Goal: Task Accomplishment & Management: Complete application form

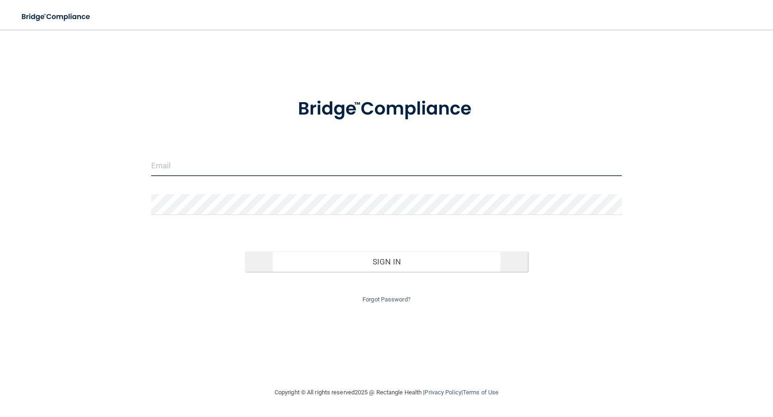
type input "[PERSON_NAME][EMAIL_ADDRESS][PERSON_NAME][DOMAIN_NAME]"
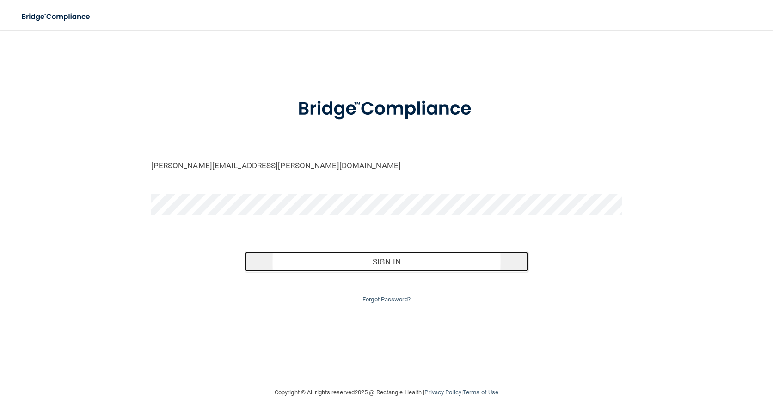
click at [383, 258] on button "Sign In" at bounding box center [386, 261] width 282 height 20
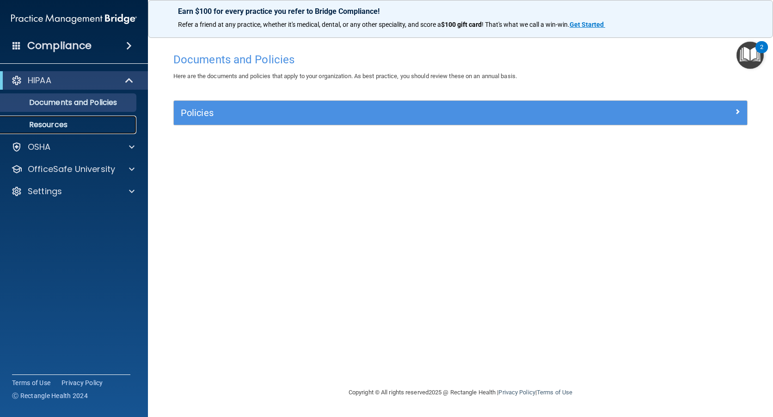
click at [55, 123] on p "Resources" at bounding box center [69, 124] width 126 height 9
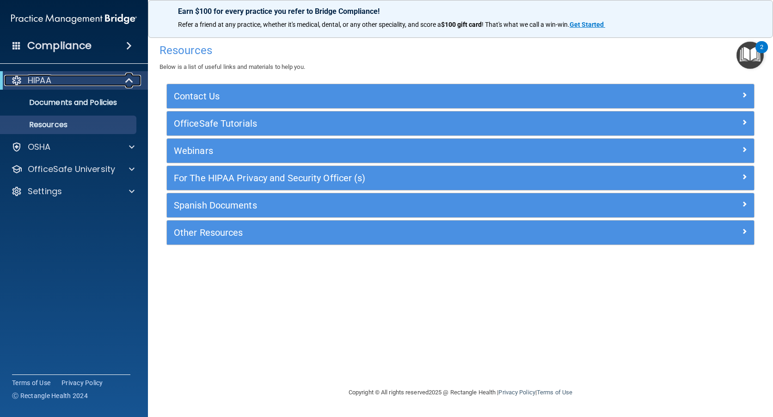
click at [45, 79] on p "HIPAA" at bounding box center [40, 80] width 24 height 11
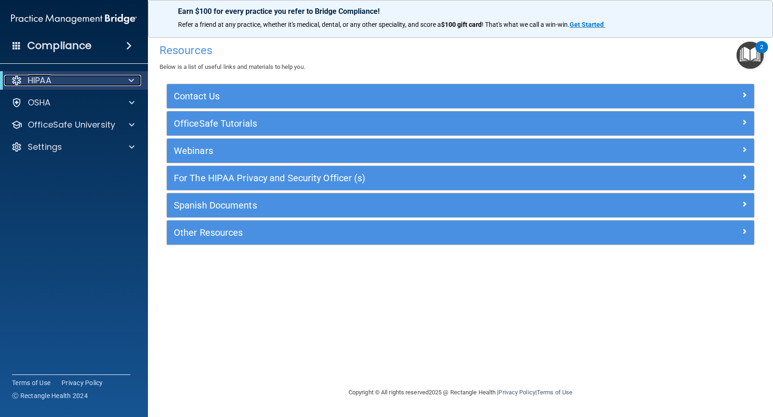
click at [46, 82] on p "HIPAA" at bounding box center [40, 80] width 24 height 11
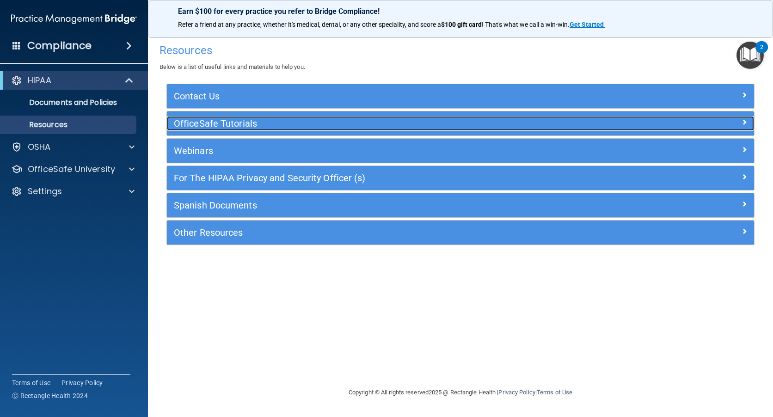
click at [242, 119] on h5 "OfficeSafe Tutorials" at bounding box center [387, 123] width 427 height 10
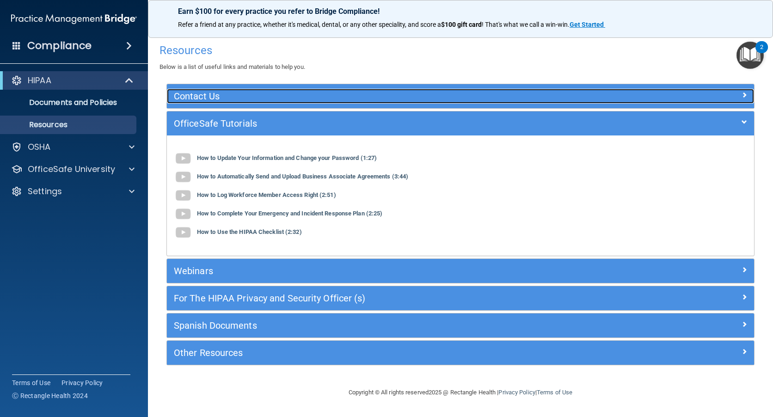
click at [194, 94] on h5 "Contact Us" at bounding box center [387, 96] width 427 height 10
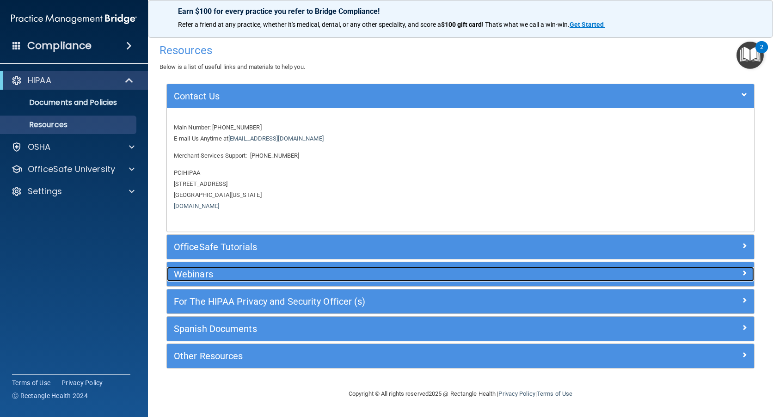
click at [208, 275] on h5 "Webinars" at bounding box center [387, 274] width 427 height 10
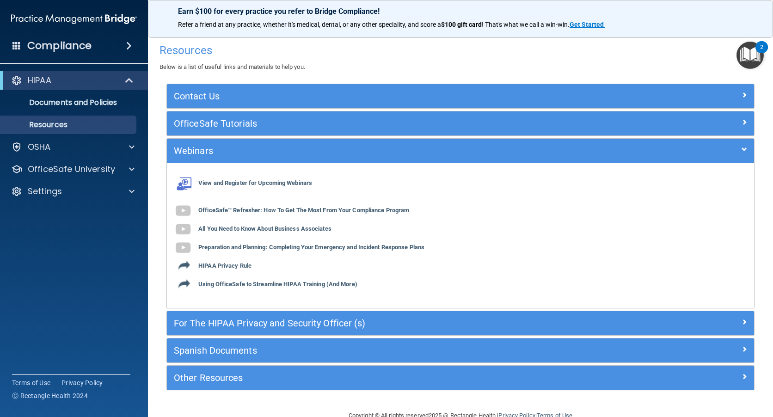
click at [746, 54] on img "Open Resource Center, 2 new notifications" at bounding box center [749, 55] width 27 height 27
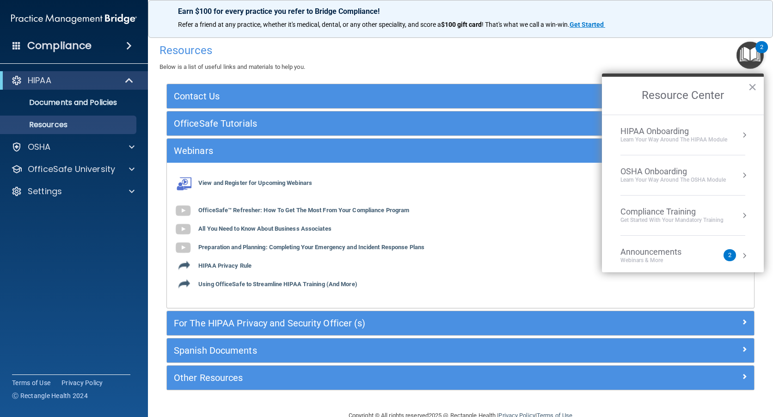
click at [666, 216] on div "Compliance Training" at bounding box center [671, 212] width 103 height 10
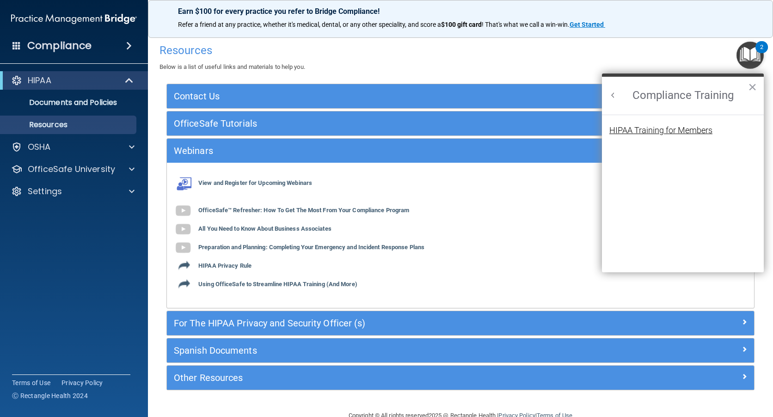
click at [628, 128] on div "HIPAA Training for Members" at bounding box center [660, 130] width 103 height 8
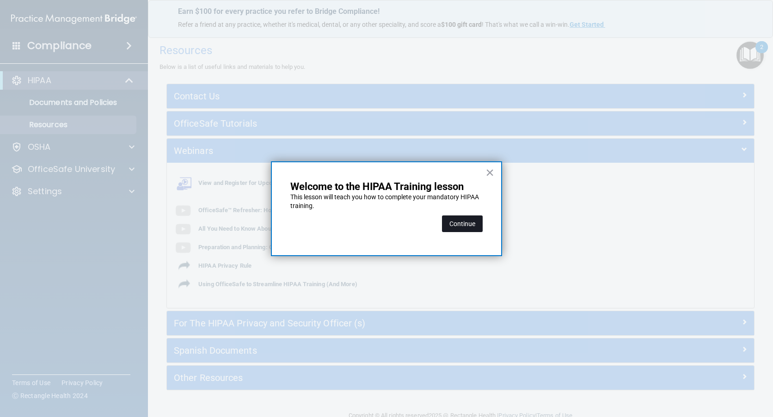
click at [465, 222] on button "Continue" at bounding box center [462, 223] width 41 height 17
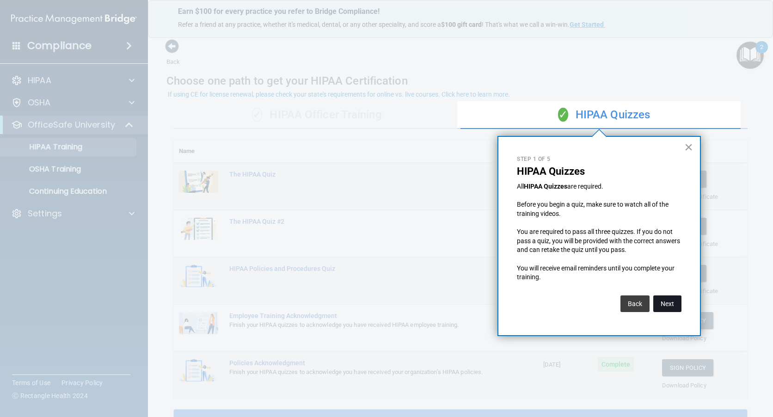
click at [667, 303] on button "Next" at bounding box center [667, 303] width 28 height 17
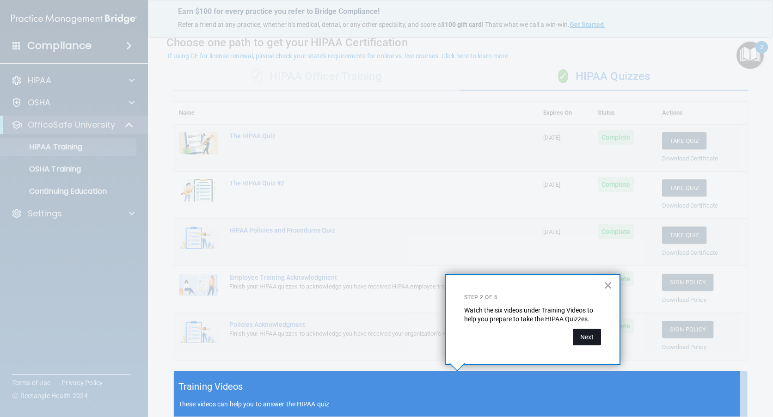
click at [585, 339] on button "Next" at bounding box center [587, 337] width 28 height 17
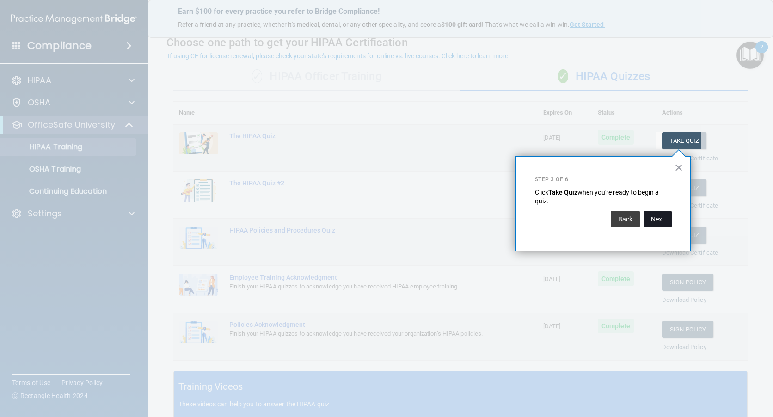
click at [659, 219] on button "Next" at bounding box center [657, 219] width 28 height 17
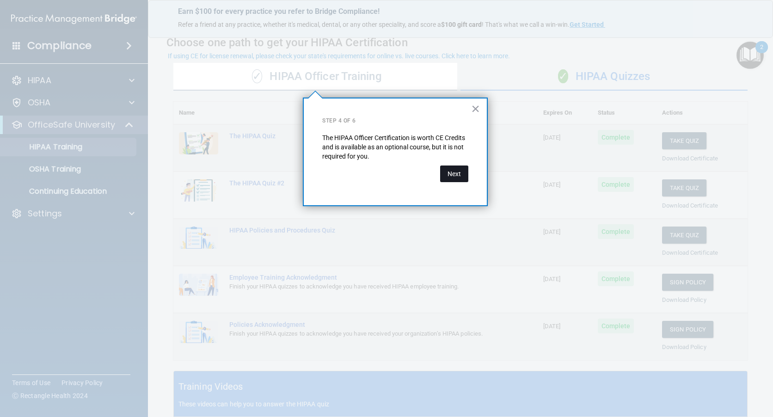
click at [454, 172] on button "Next" at bounding box center [454, 173] width 28 height 17
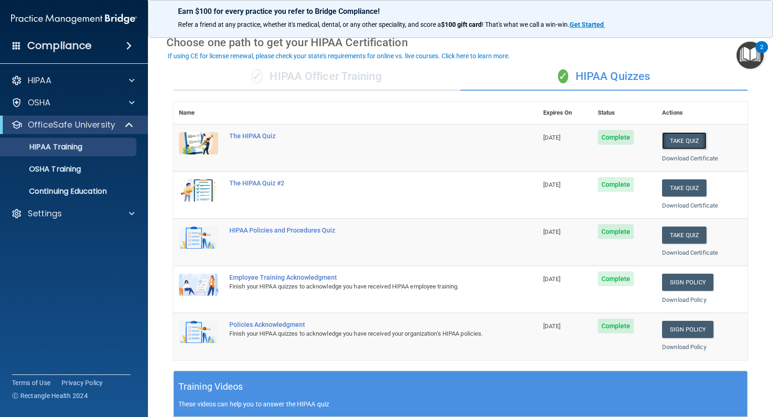
click at [682, 139] on button "Take Quiz" at bounding box center [684, 140] width 44 height 17
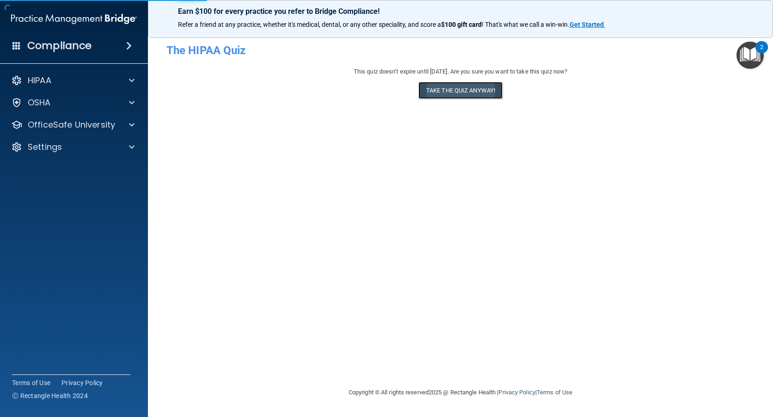
click at [469, 88] on button "Take the quiz anyway!" at bounding box center [460, 90] width 84 height 17
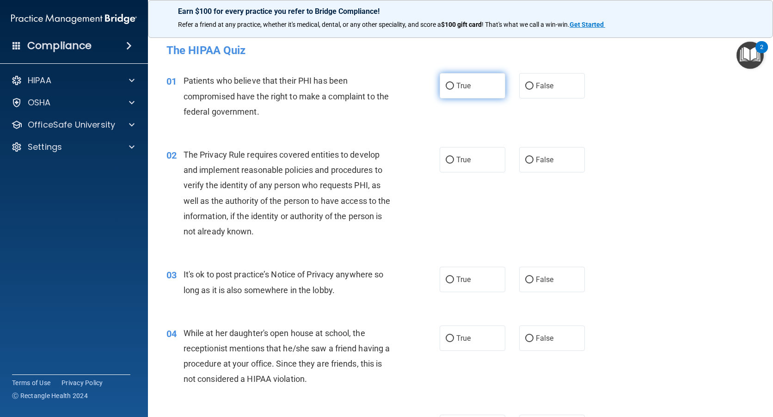
click at [448, 85] on input "True" at bounding box center [449, 86] width 8 height 7
radio input "true"
click at [448, 158] on input "True" at bounding box center [449, 160] width 8 height 7
radio input "true"
click at [526, 282] on input "False" at bounding box center [529, 279] width 8 height 7
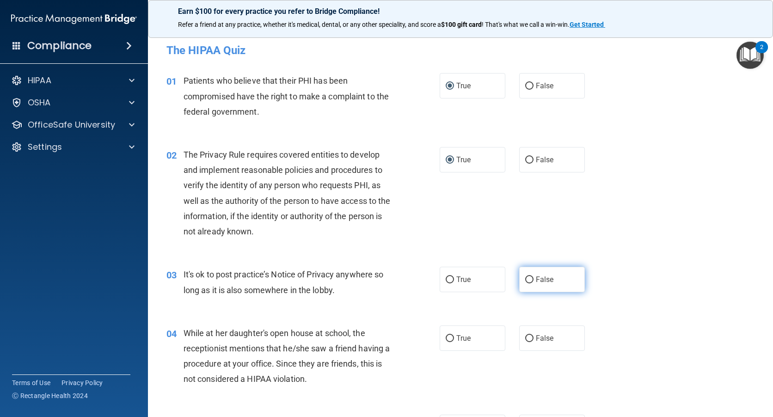
radio input "true"
click at [526, 336] on input "False" at bounding box center [529, 338] width 8 height 7
radio input "true"
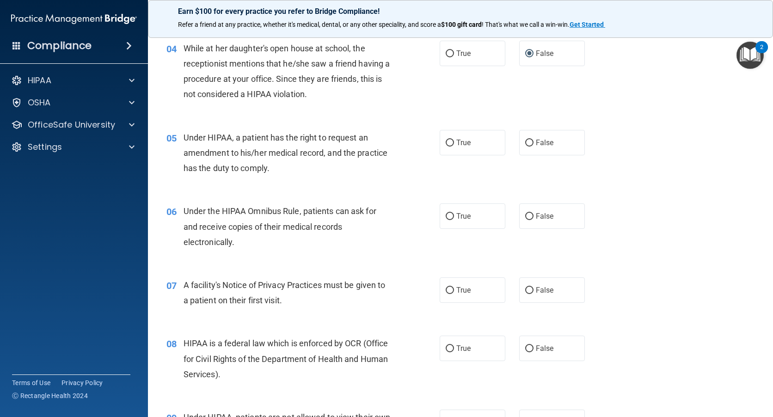
scroll to position [306, 0]
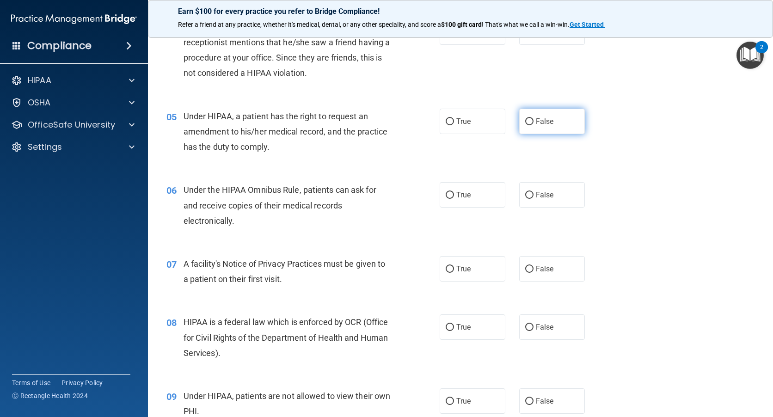
click at [525, 122] on input "False" at bounding box center [529, 121] width 8 height 7
radio input "true"
click at [445, 195] on input "True" at bounding box center [449, 195] width 8 height 7
radio input "true"
click at [445, 266] on input "True" at bounding box center [449, 269] width 8 height 7
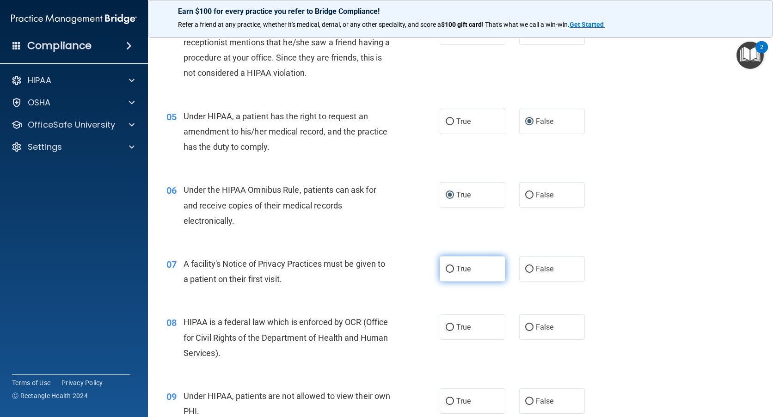
radio input "true"
click at [446, 326] on input "True" at bounding box center [449, 327] width 8 height 7
radio input "true"
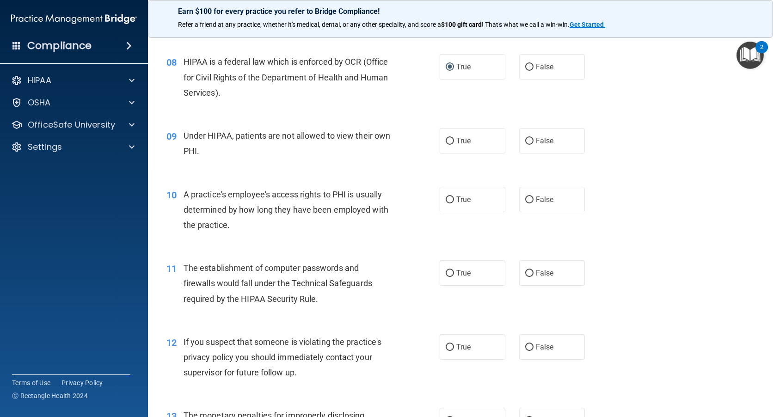
scroll to position [585, 0]
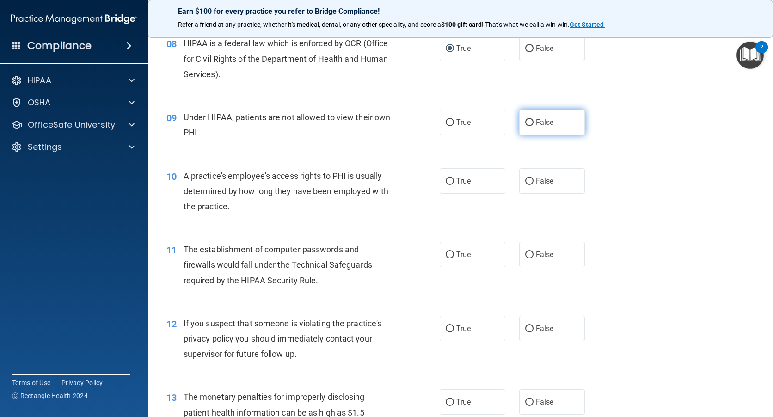
click at [526, 123] on input "False" at bounding box center [529, 122] width 8 height 7
radio input "true"
click at [527, 182] on input "False" at bounding box center [529, 181] width 8 height 7
radio input "true"
click at [449, 254] on input "True" at bounding box center [449, 254] width 8 height 7
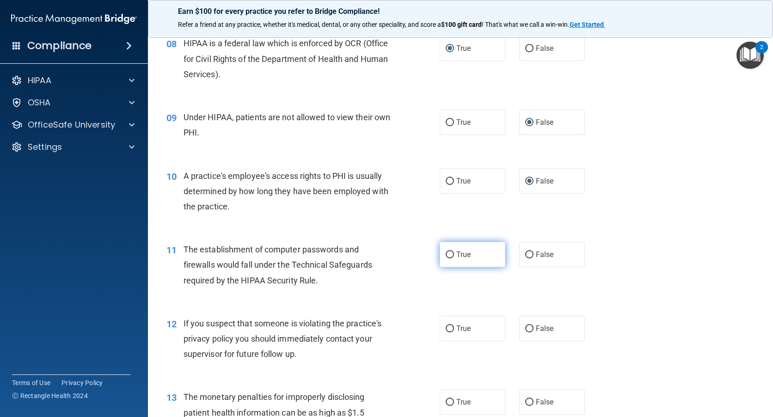
radio input "true"
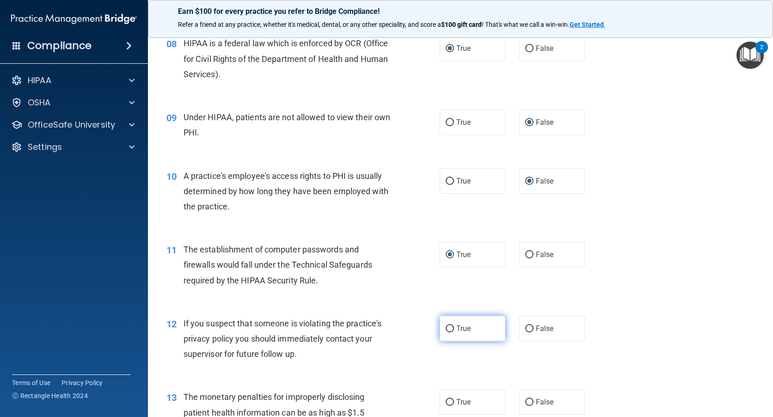
click at [445, 329] on input "True" at bounding box center [449, 328] width 8 height 7
radio input "true"
click at [446, 399] on input "True" at bounding box center [449, 402] width 8 height 7
radio input "true"
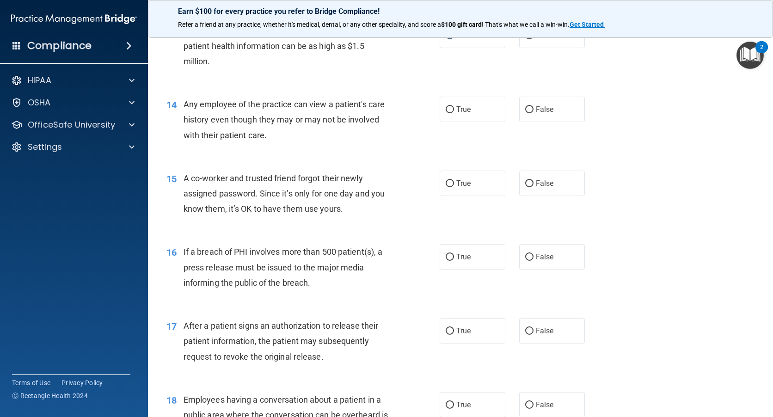
scroll to position [969, 0]
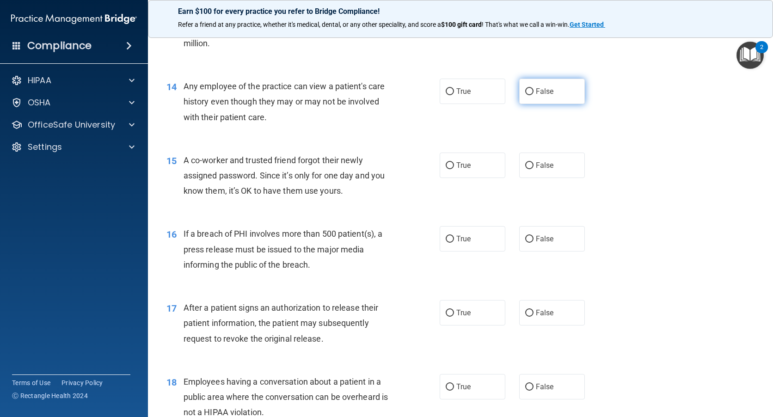
click at [525, 91] on input "False" at bounding box center [529, 91] width 8 height 7
radio input "true"
click at [525, 165] on input "False" at bounding box center [529, 165] width 8 height 7
radio input "true"
click at [446, 236] on input "True" at bounding box center [449, 239] width 8 height 7
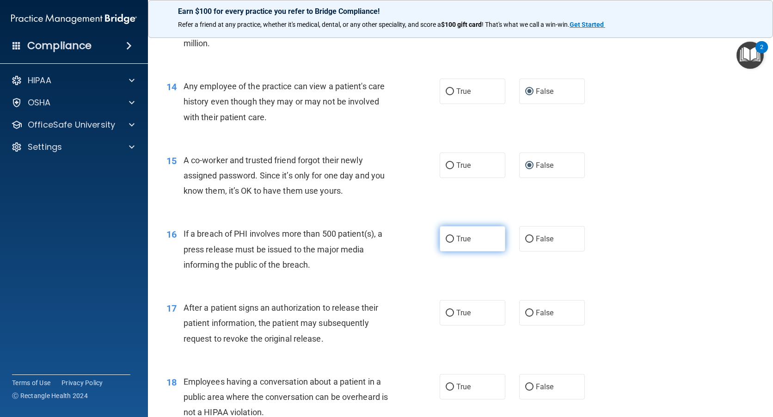
radio input "true"
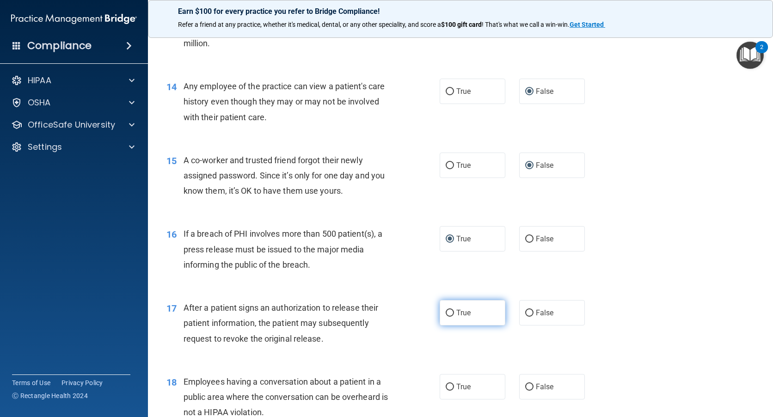
click at [447, 311] on input "True" at bounding box center [449, 313] width 8 height 7
radio input "true"
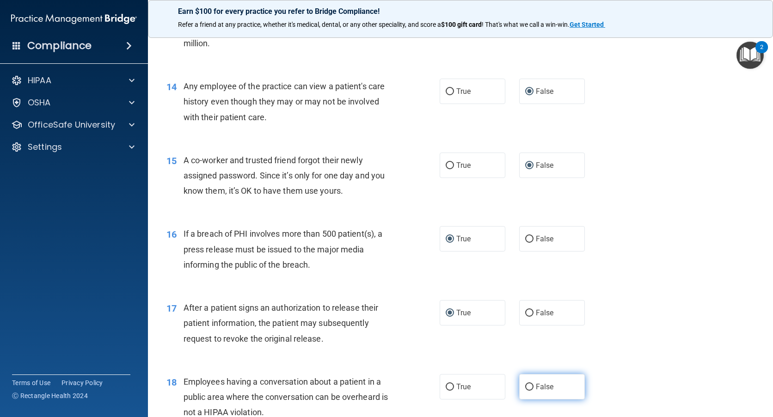
click at [526, 384] on input "False" at bounding box center [529, 387] width 8 height 7
radio input "true"
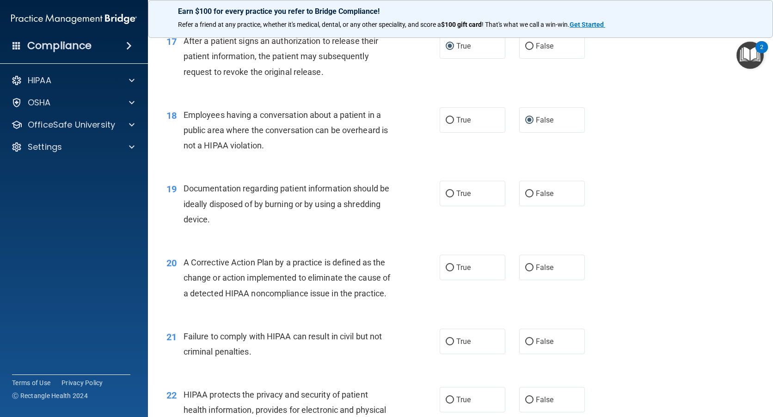
scroll to position [1242, 0]
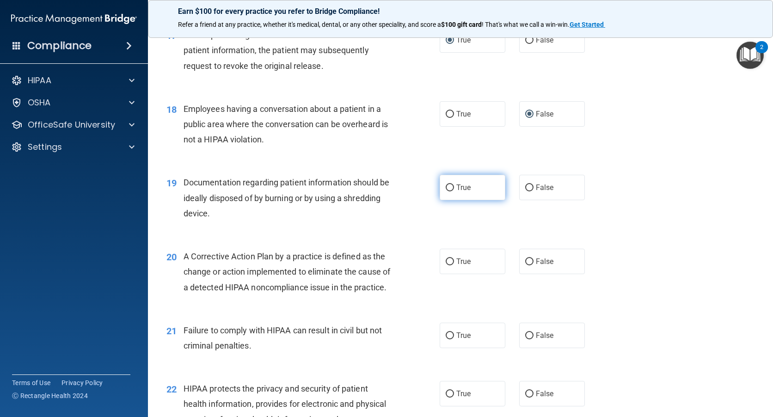
click at [448, 188] on input "True" at bounding box center [449, 187] width 8 height 7
radio input "true"
click at [448, 260] on input "True" at bounding box center [449, 261] width 8 height 7
radio input "true"
click at [525, 339] on input "False" at bounding box center [529, 335] width 8 height 7
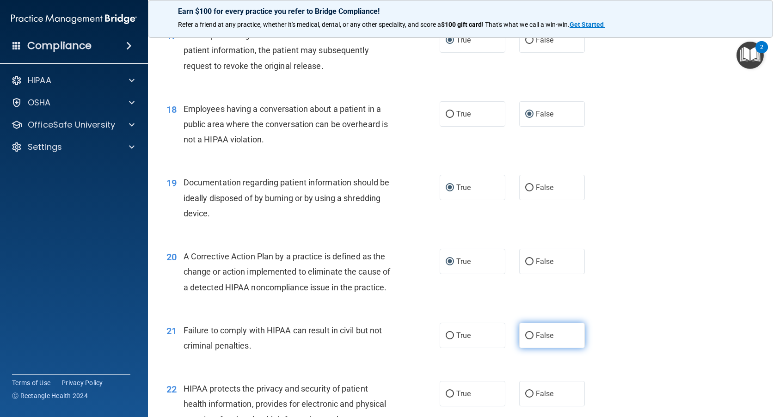
radio input "true"
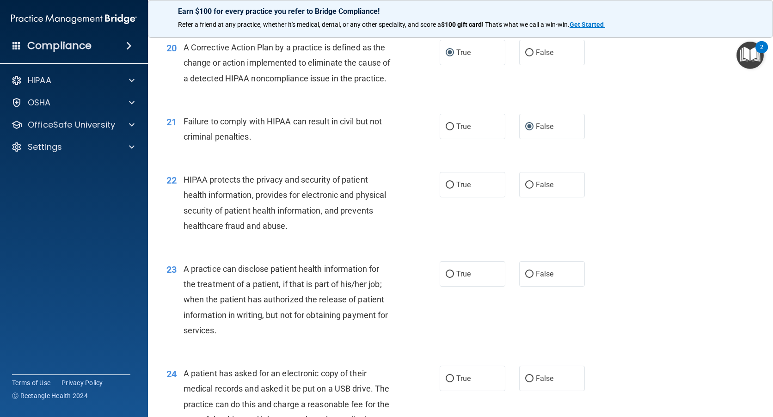
scroll to position [1453, 0]
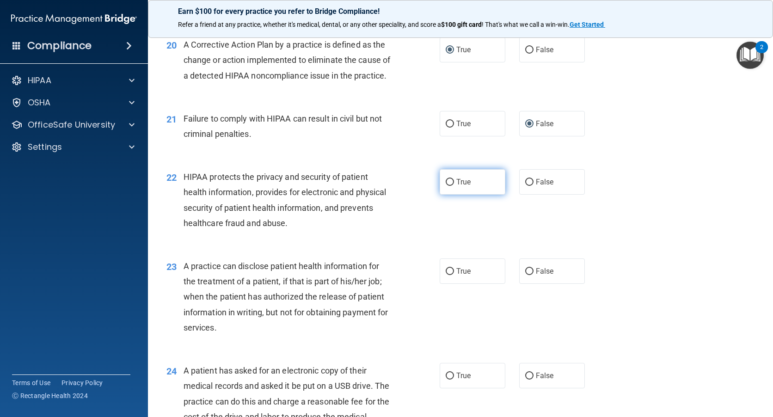
click at [445, 186] on input "True" at bounding box center [449, 182] width 8 height 7
radio input "true"
click at [530, 284] on label "False" at bounding box center [552, 270] width 66 height 25
click at [530, 275] on input "False" at bounding box center [529, 271] width 8 height 7
radio input "true"
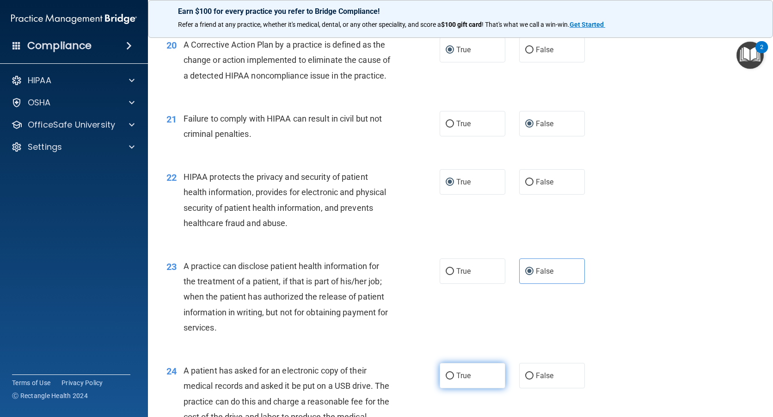
click at [447, 379] on input "True" at bounding box center [449, 375] width 8 height 7
radio input "true"
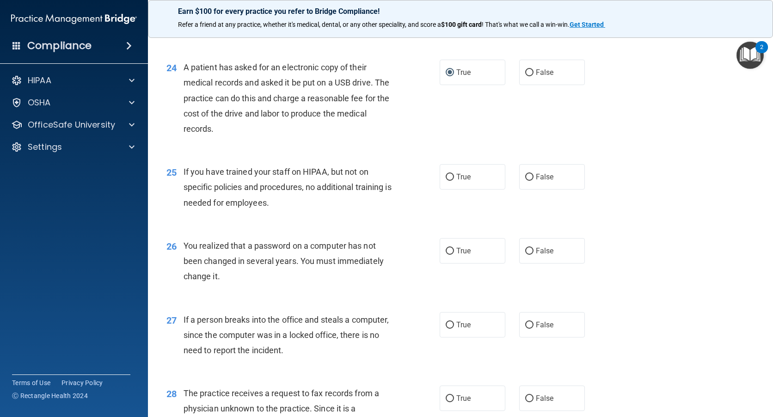
scroll to position [1777, 0]
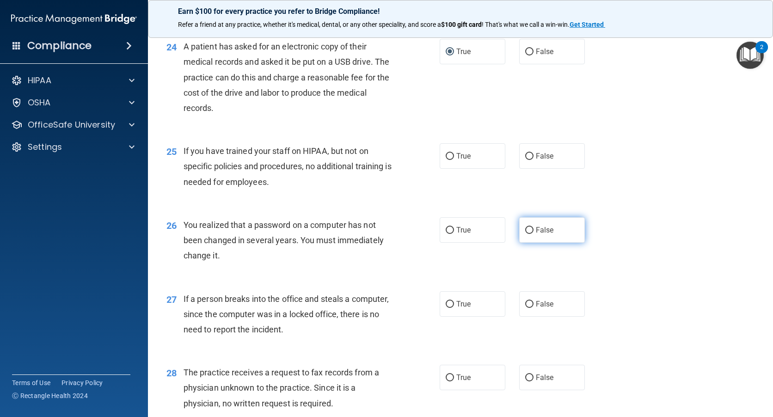
click at [527, 234] on input "False" at bounding box center [529, 230] width 8 height 7
radio input "true"
click at [448, 308] on input "True" at bounding box center [449, 304] width 8 height 7
radio input "true"
click at [526, 160] on input "False" at bounding box center [529, 156] width 8 height 7
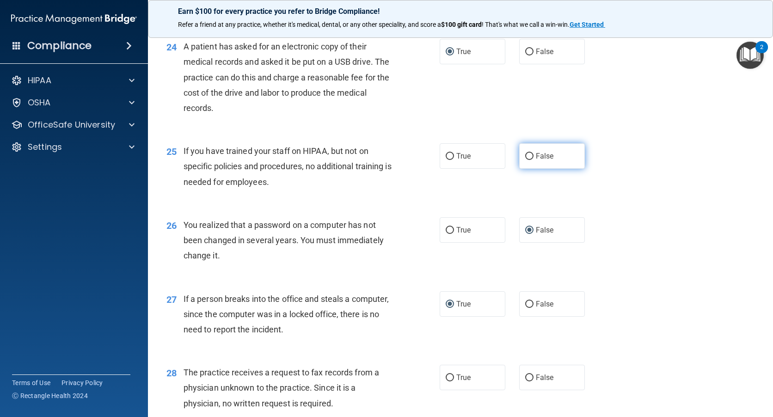
radio input "true"
click at [446, 234] on input "True" at bounding box center [449, 230] width 8 height 7
radio input "true"
radio input "false"
click at [526, 308] on input "False" at bounding box center [529, 304] width 8 height 7
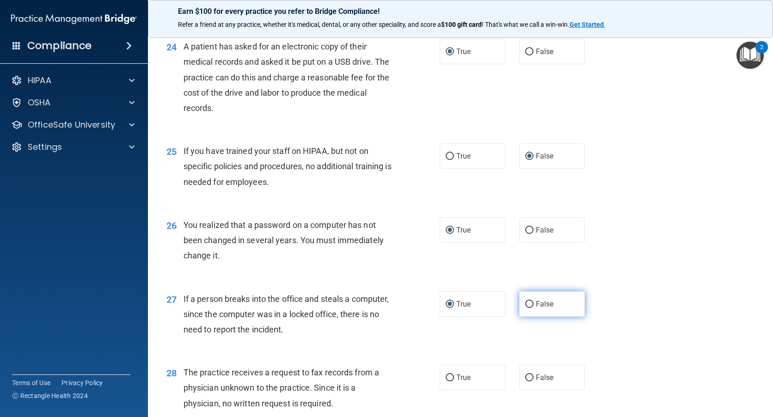
radio input "true"
radio input "false"
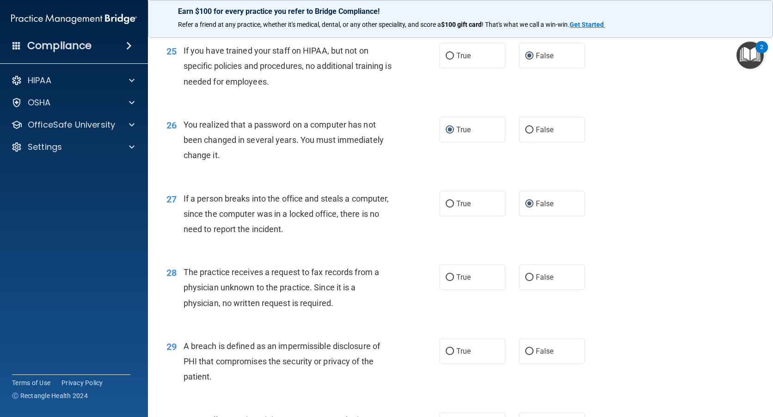
scroll to position [1962, 0]
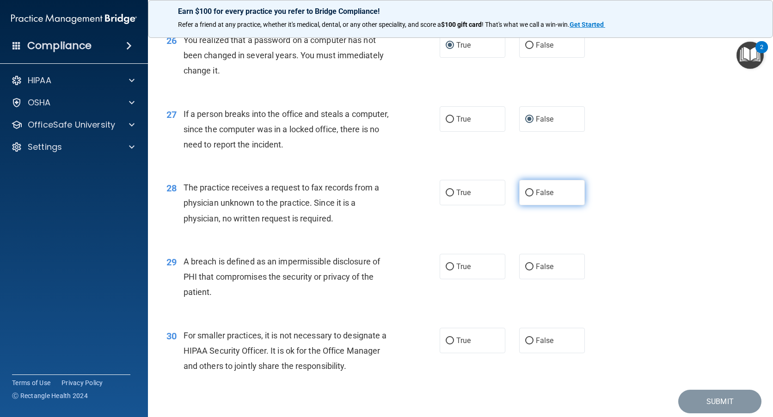
click at [525, 196] on input "False" at bounding box center [529, 192] width 8 height 7
radio input "true"
click at [446, 270] on input "True" at bounding box center [449, 266] width 8 height 7
radio input "true"
click at [528, 344] on input "False" at bounding box center [529, 340] width 8 height 7
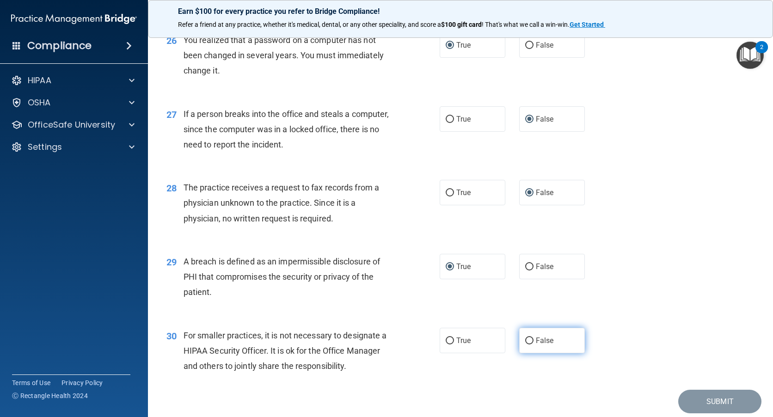
radio input "true"
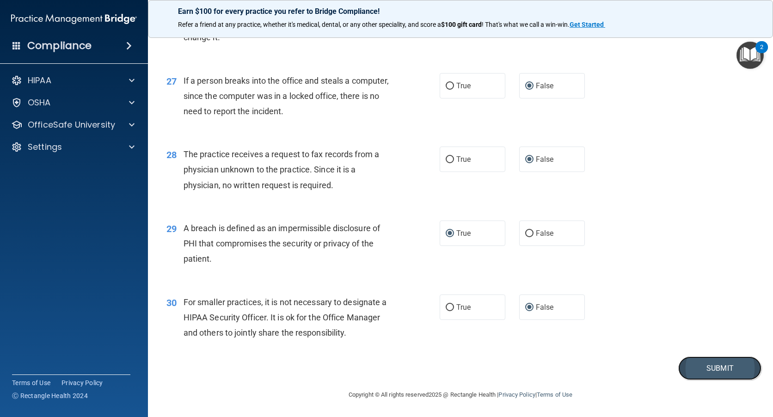
click at [700, 366] on button "Submit" at bounding box center [719, 368] width 83 height 24
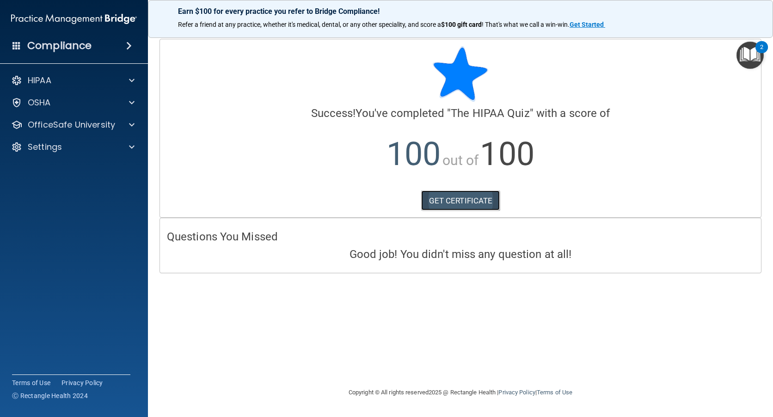
click at [453, 201] on link "GET CERTIFICATE" at bounding box center [460, 200] width 79 height 20
click at [752, 54] on img "Open Resource Center, 2 new notifications" at bounding box center [749, 55] width 27 height 27
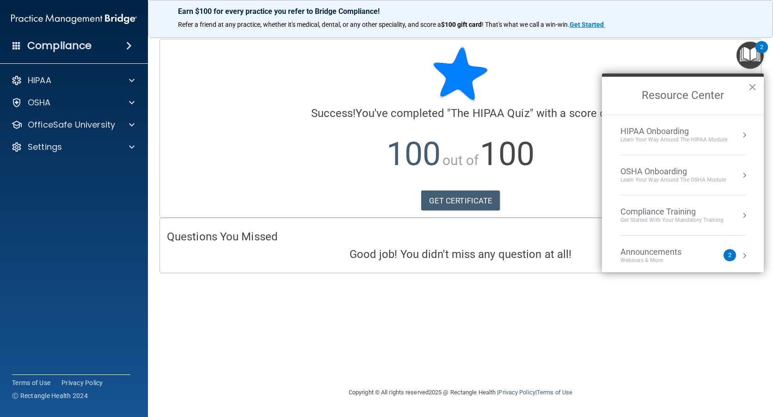
click at [642, 216] on div "Compliance Training" at bounding box center [671, 212] width 103 height 10
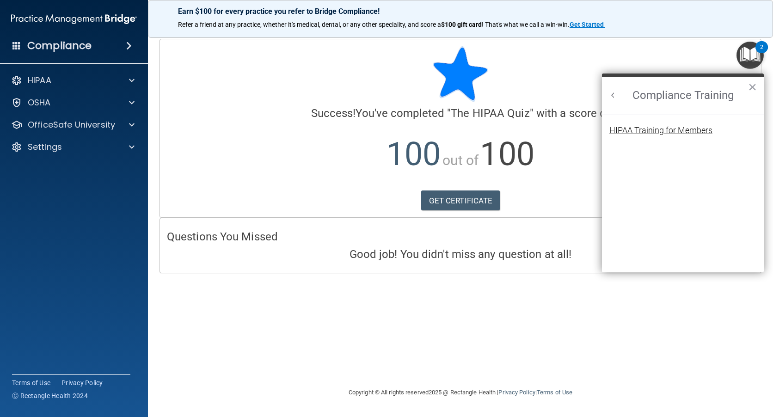
click at [656, 131] on div "HIPAA Training for Members" at bounding box center [660, 130] width 103 height 8
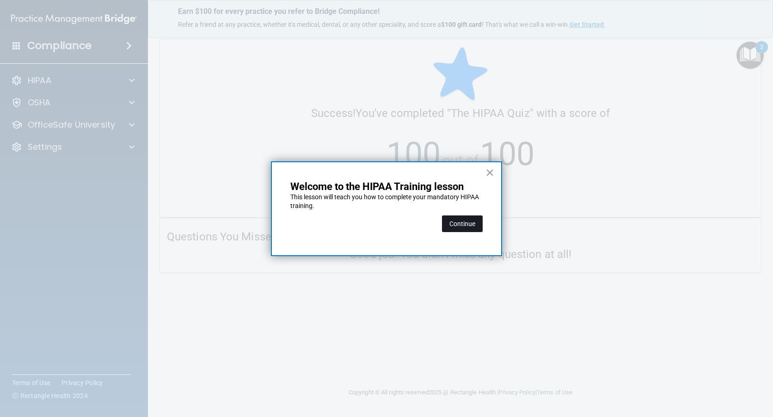
click at [468, 226] on button "Continue" at bounding box center [462, 223] width 41 height 17
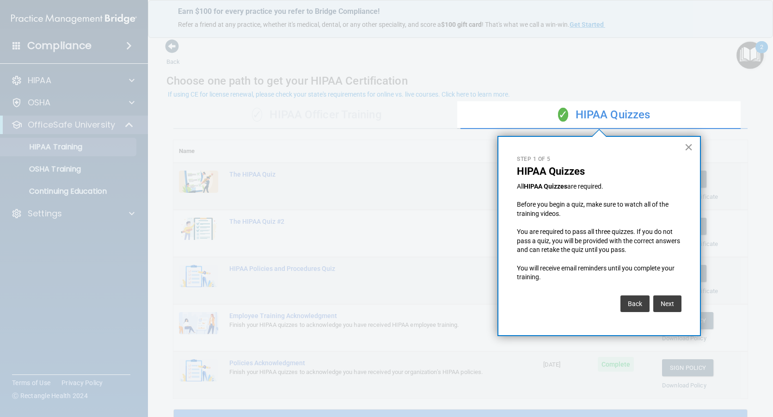
click at [687, 144] on button "×" at bounding box center [688, 147] width 9 height 15
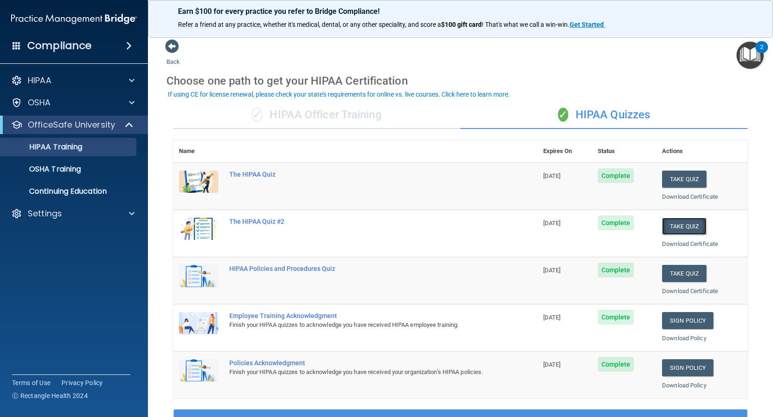
click at [674, 226] on button "Take Quiz" at bounding box center [684, 226] width 44 height 17
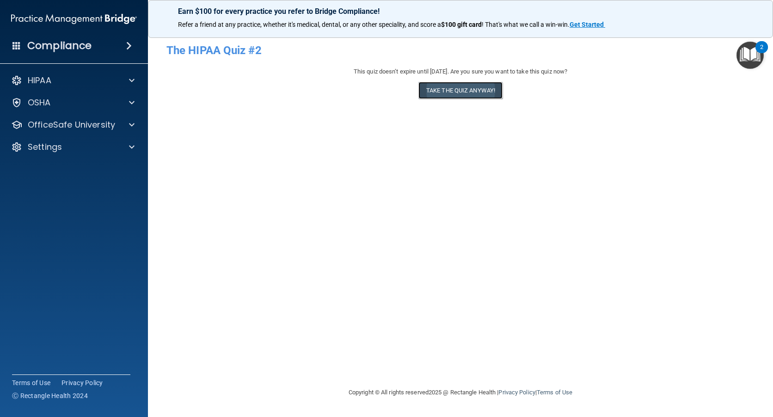
click at [444, 91] on button "Take the quiz anyway!" at bounding box center [460, 90] width 84 height 17
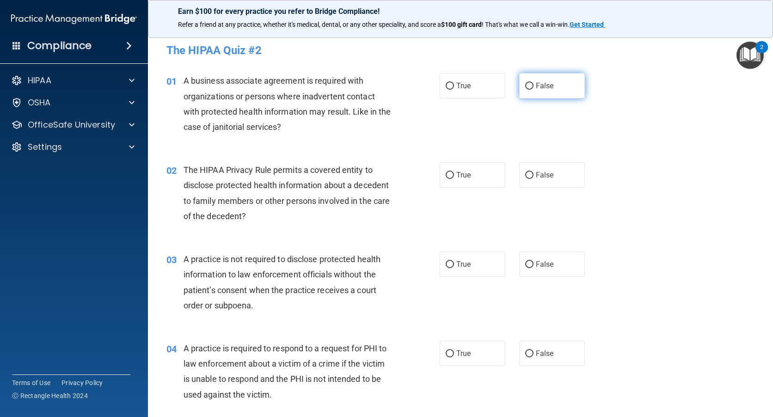
click at [525, 85] on input "False" at bounding box center [529, 86] width 8 height 7
radio input "true"
click at [447, 173] on input "True" at bounding box center [449, 175] width 8 height 7
radio input "true"
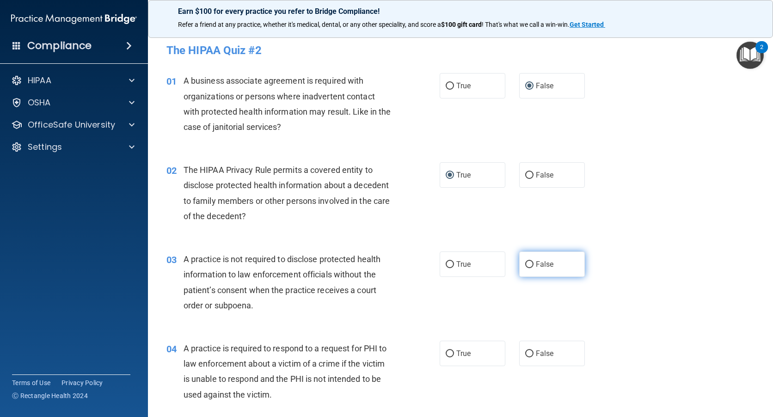
click at [525, 263] on input "False" at bounding box center [529, 264] width 8 height 7
radio input "true"
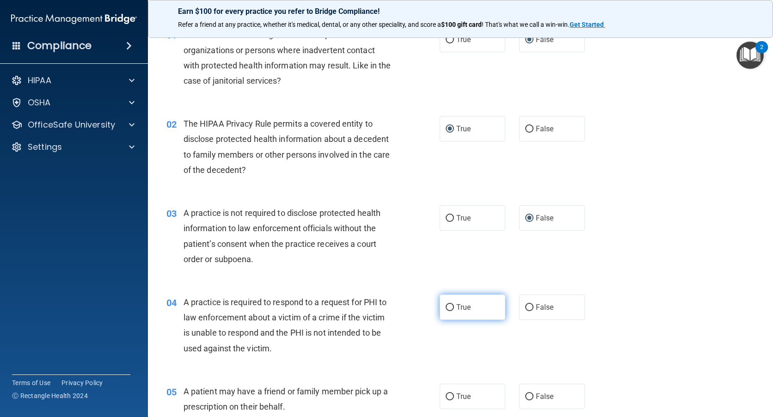
click at [448, 306] on input "True" at bounding box center [449, 307] width 8 height 7
radio input "true"
click at [447, 396] on input "True" at bounding box center [449, 396] width 8 height 7
radio input "true"
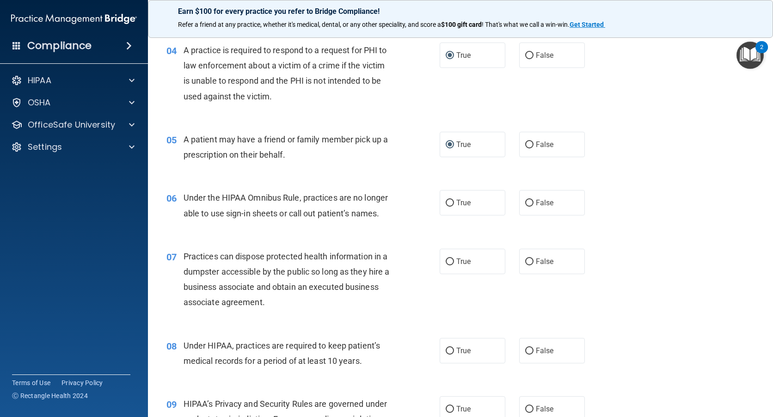
scroll to position [333, 0]
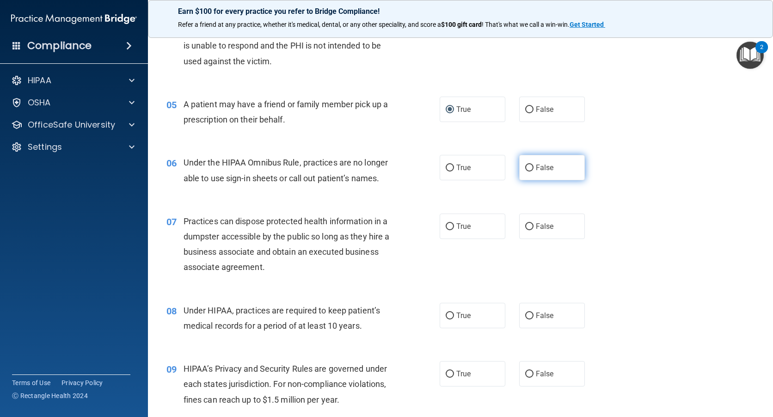
click at [525, 167] on input "False" at bounding box center [529, 168] width 8 height 7
radio input "true"
click at [525, 224] on input "False" at bounding box center [529, 226] width 8 height 7
radio input "true"
click at [525, 314] on input "False" at bounding box center [529, 315] width 8 height 7
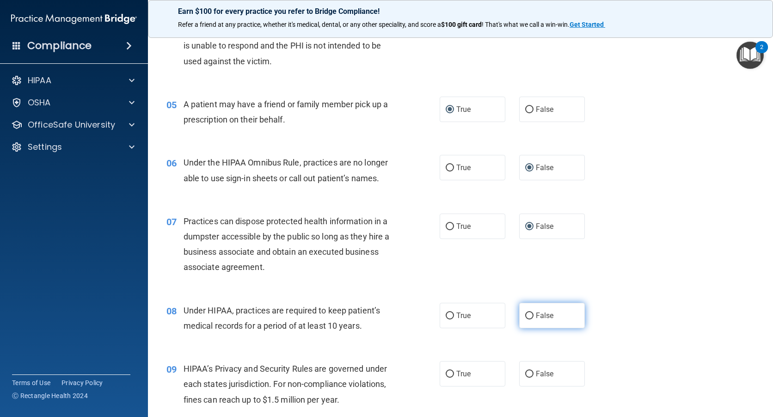
radio input "true"
click at [527, 372] on input "False" at bounding box center [529, 374] width 8 height 7
radio input "true"
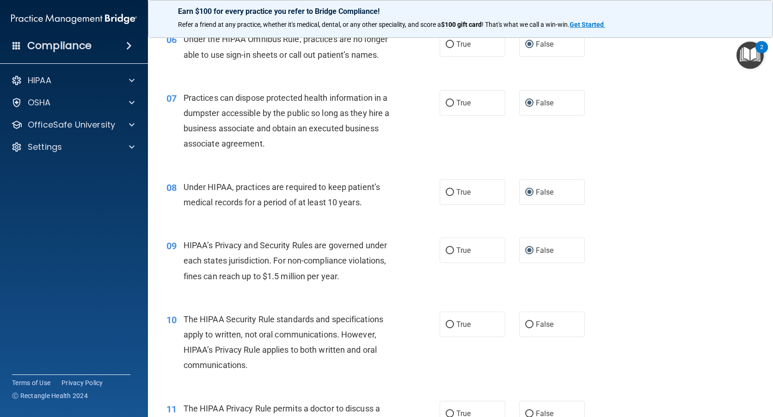
scroll to position [556, 0]
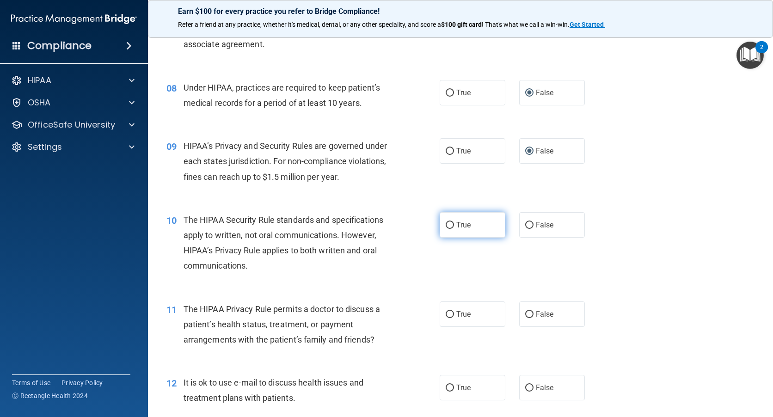
click at [449, 224] on input "True" at bounding box center [449, 225] width 8 height 7
radio input "true"
click at [447, 312] on input "True" at bounding box center [449, 314] width 8 height 7
radio input "true"
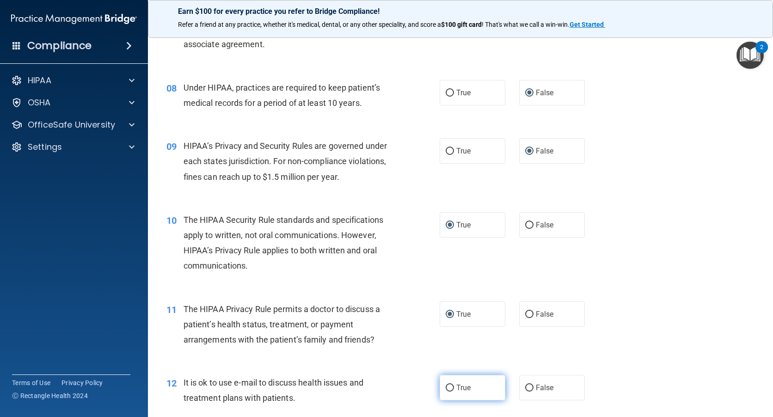
click at [445, 386] on input "True" at bounding box center [449, 387] width 8 height 7
radio input "true"
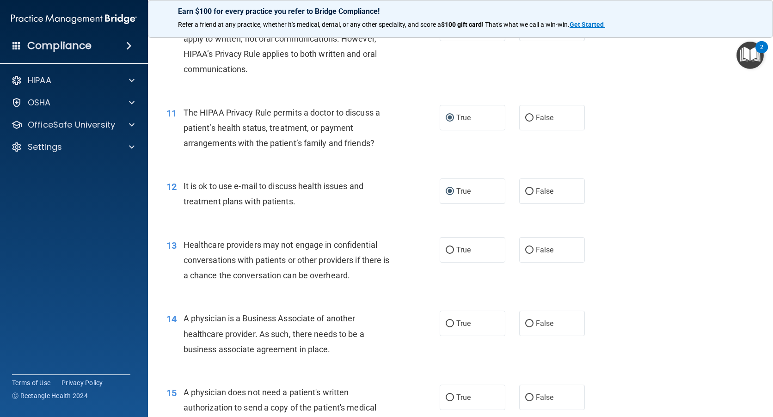
scroll to position [756, 0]
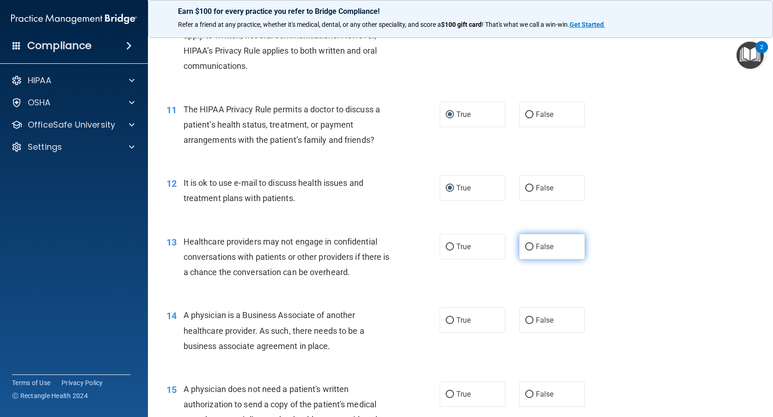
click at [525, 244] on input "False" at bounding box center [529, 247] width 8 height 7
radio input "true"
click at [525, 321] on input "False" at bounding box center [529, 320] width 8 height 7
radio input "true"
click at [445, 392] on input "True" at bounding box center [449, 394] width 8 height 7
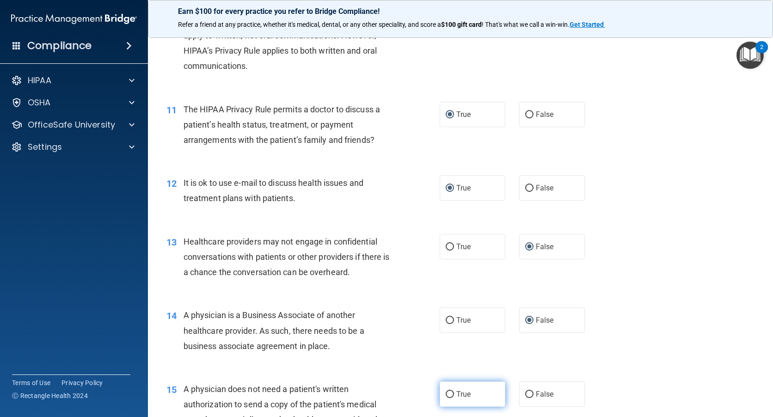
radio input "true"
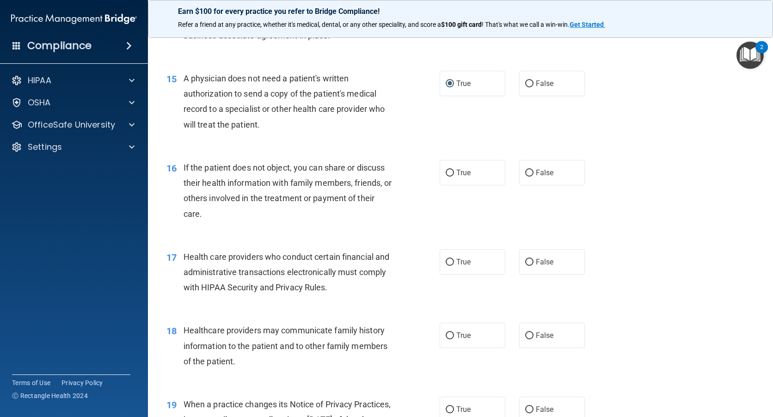
scroll to position [1078, 0]
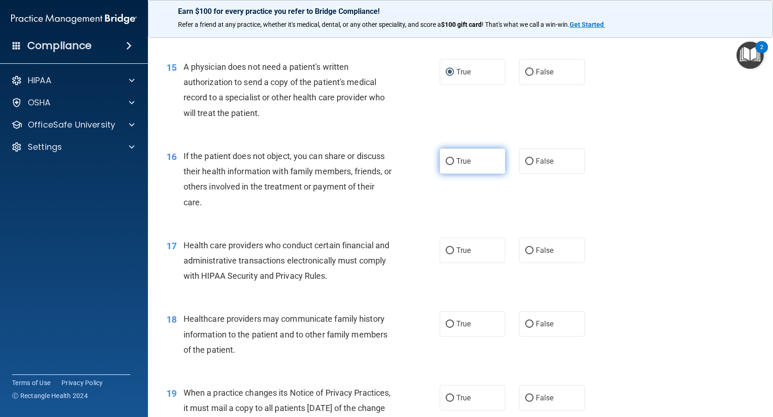
click at [448, 162] on input "True" at bounding box center [449, 161] width 8 height 7
radio input "true"
click at [448, 247] on input "True" at bounding box center [449, 250] width 8 height 7
radio input "true"
click at [525, 322] on input "False" at bounding box center [529, 324] width 8 height 7
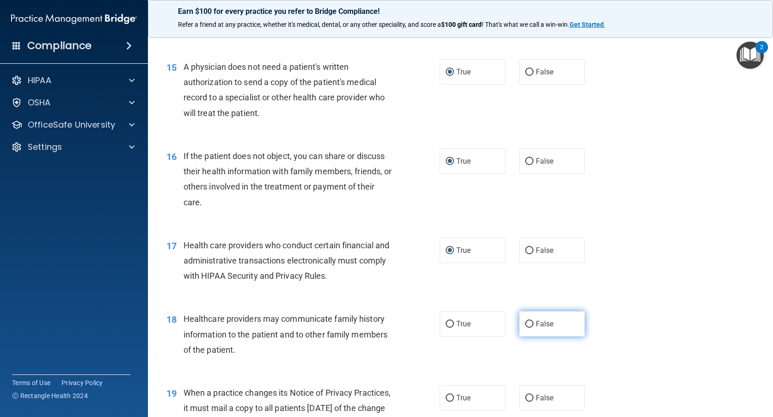
radio input "true"
click at [525, 397] on input "False" at bounding box center [529, 398] width 8 height 7
radio input "true"
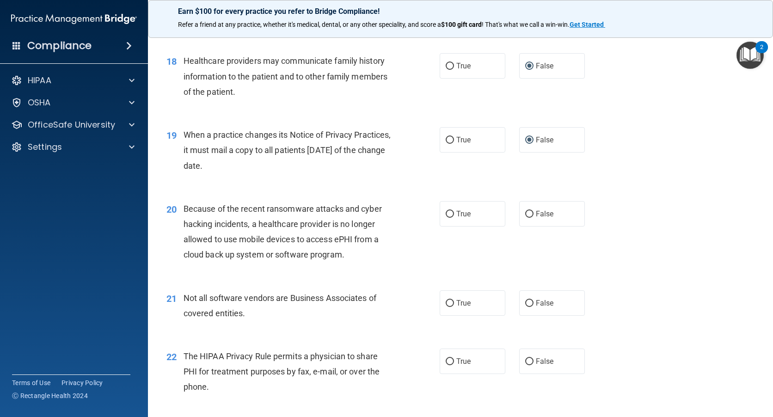
scroll to position [1359, 0]
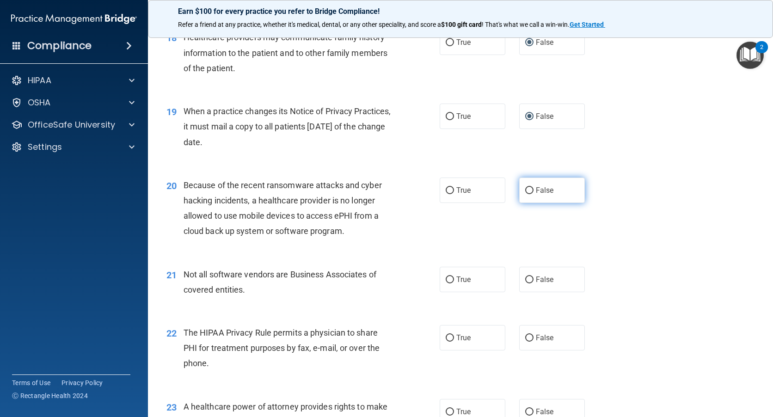
click at [525, 190] on input "False" at bounding box center [529, 190] width 8 height 7
radio input "true"
click at [447, 279] on input "True" at bounding box center [449, 279] width 8 height 7
radio input "true"
click at [446, 339] on input "True" at bounding box center [449, 338] width 8 height 7
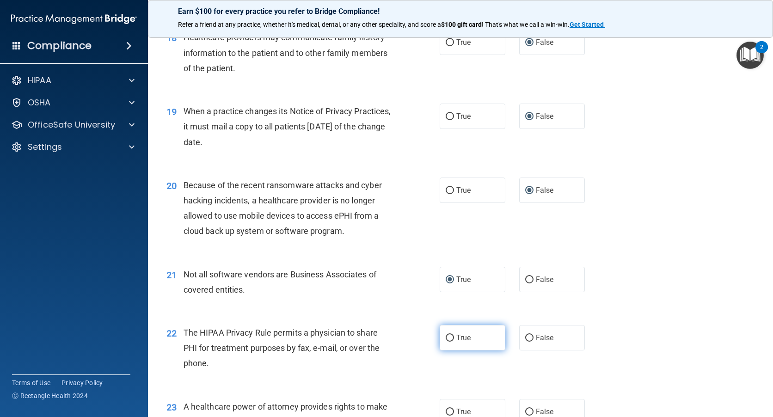
radio input "true"
click at [525, 409] on input "False" at bounding box center [529, 411] width 8 height 7
radio input "true"
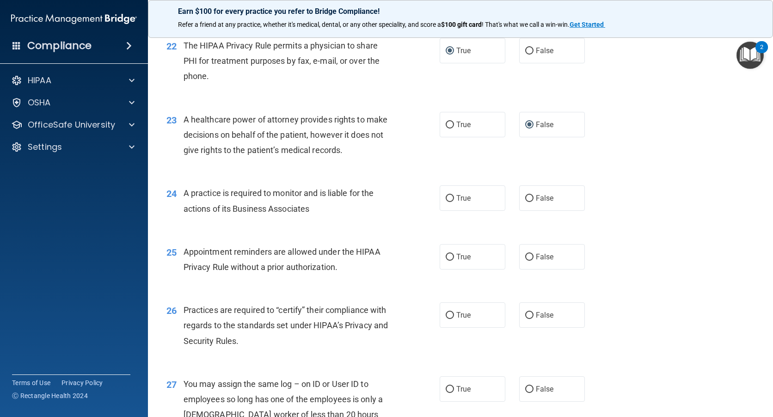
scroll to position [1690, 0]
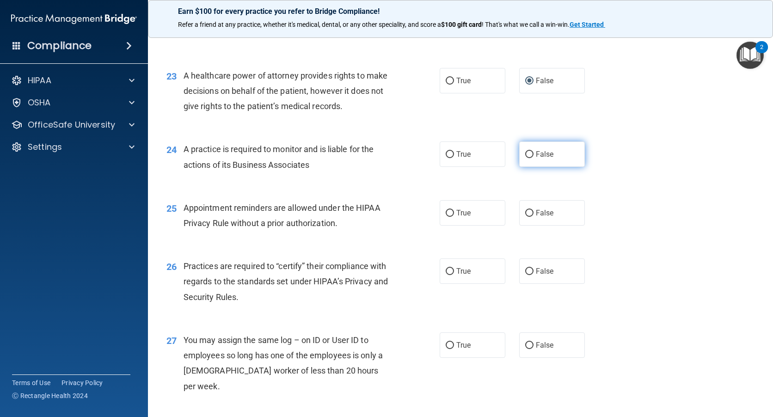
click at [525, 153] on input "False" at bounding box center [529, 154] width 8 height 7
radio input "true"
click at [445, 212] on input "True" at bounding box center [449, 213] width 8 height 7
radio input "true"
click at [525, 269] on input "False" at bounding box center [529, 271] width 8 height 7
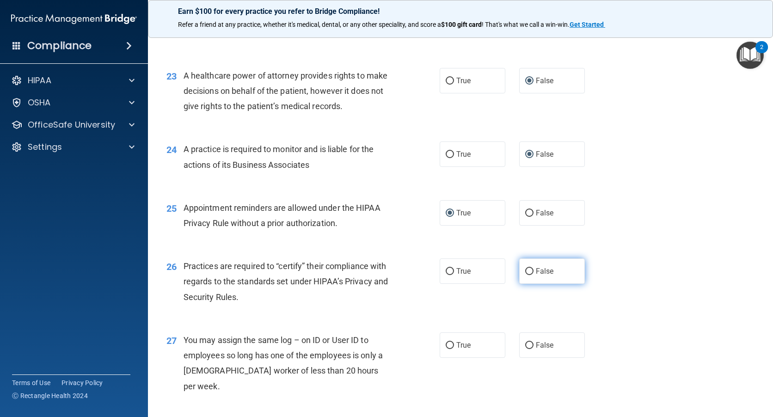
radio input "true"
click at [527, 345] on input "False" at bounding box center [529, 345] width 8 height 7
radio input "true"
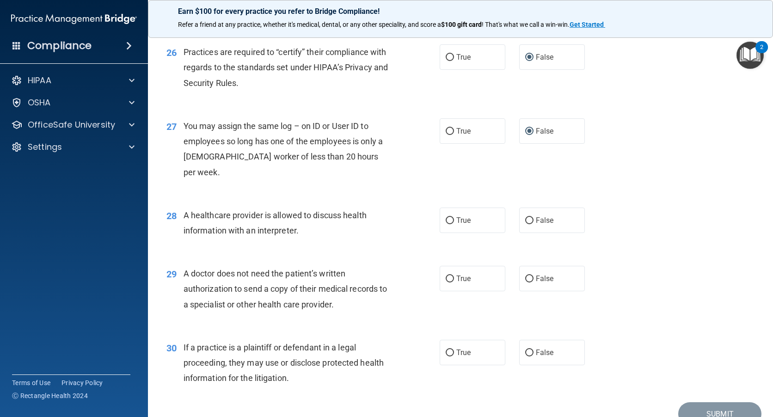
scroll to position [1927, 0]
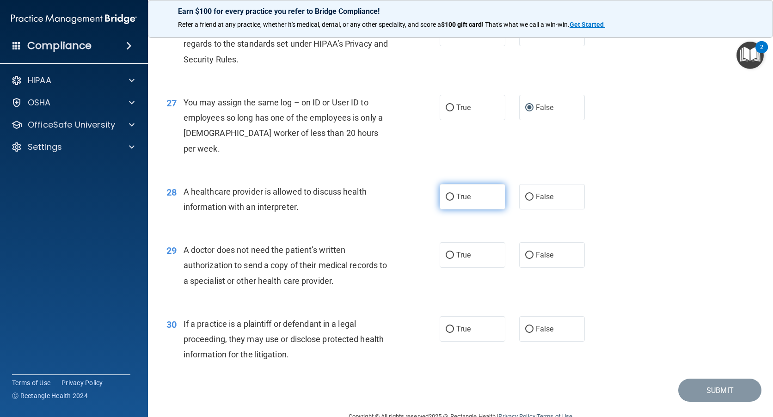
click at [448, 194] on input "True" at bounding box center [449, 197] width 8 height 7
radio input "true"
click at [447, 252] on input "True" at bounding box center [449, 255] width 8 height 7
radio input "true"
click at [446, 326] on input "True" at bounding box center [449, 329] width 8 height 7
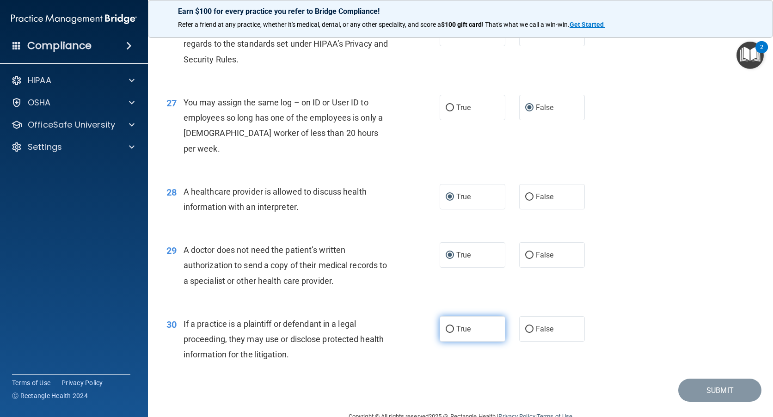
radio input "true"
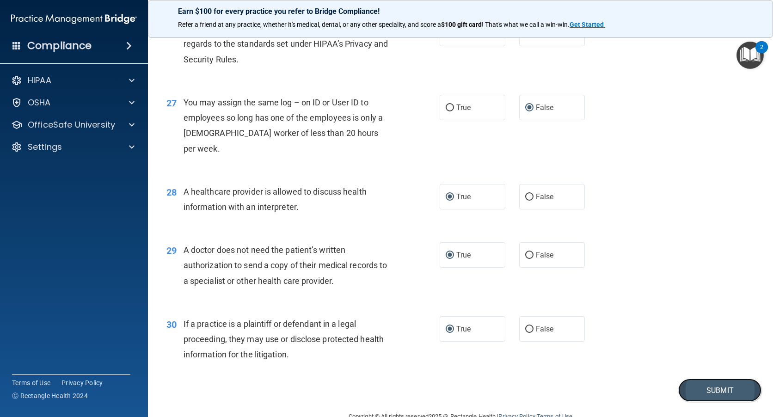
click at [717, 378] on button "Submit" at bounding box center [719, 390] width 83 height 24
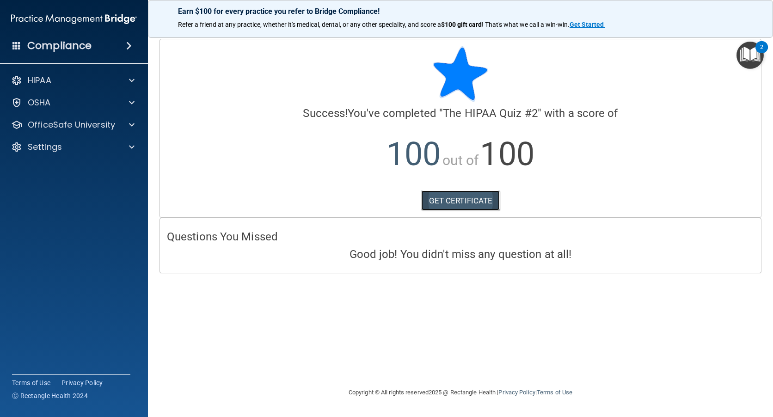
click at [453, 201] on link "GET CERTIFICATE" at bounding box center [460, 200] width 79 height 20
click at [55, 125] on p "OfficeSafe University" at bounding box center [71, 124] width 87 height 11
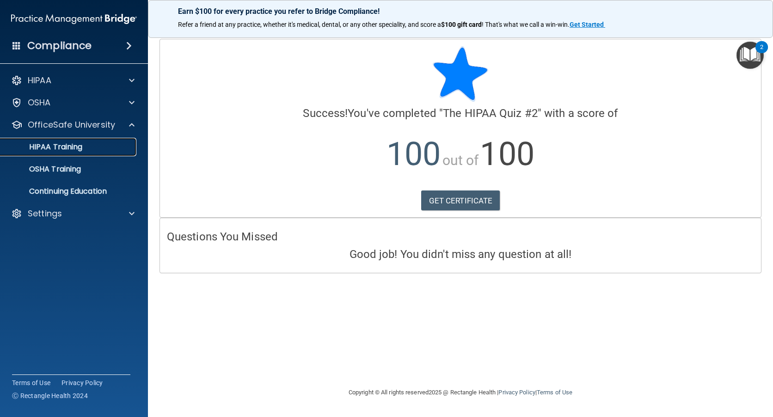
click at [75, 146] on p "HIPAA Training" at bounding box center [44, 146] width 76 height 9
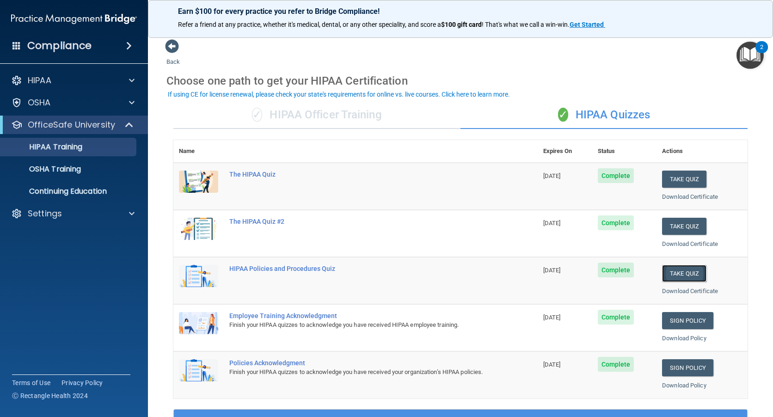
click at [674, 268] on button "Take Quiz" at bounding box center [684, 273] width 44 height 17
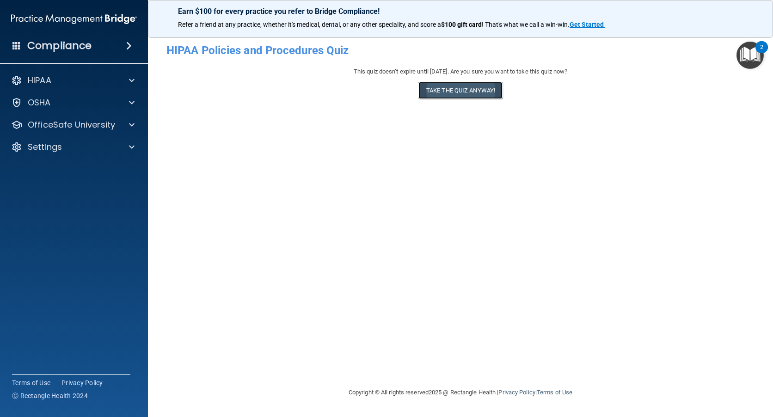
click at [463, 86] on button "Take the quiz anyway!" at bounding box center [460, 90] width 84 height 17
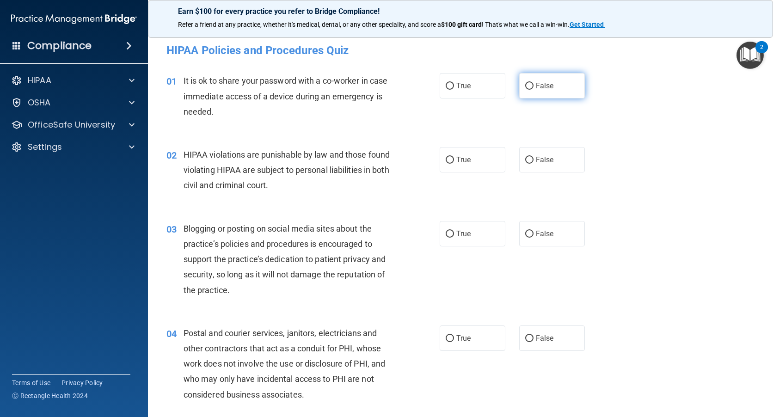
click at [525, 84] on input "False" at bounding box center [529, 86] width 8 height 7
radio input "true"
click at [445, 157] on input "True" at bounding box center [449, 160] width 8 height 7
radio input "true"
click at [527, 234] on input "False" at bounding box center [529, 234] width 8 height 7
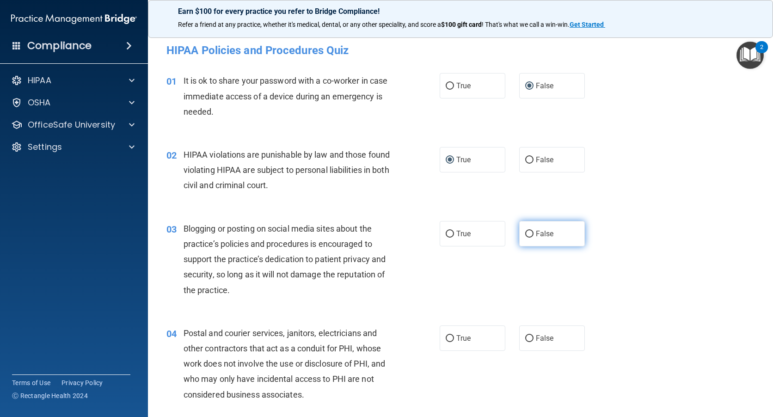
radio input "true"
click at [446, 231] on input "True" at bounding box center [449, 234] width 8 height 7
radio input "true"
radio input "false"
click at [448, 339] on input "True" at bounding box center [449, 338] width 8 height 7
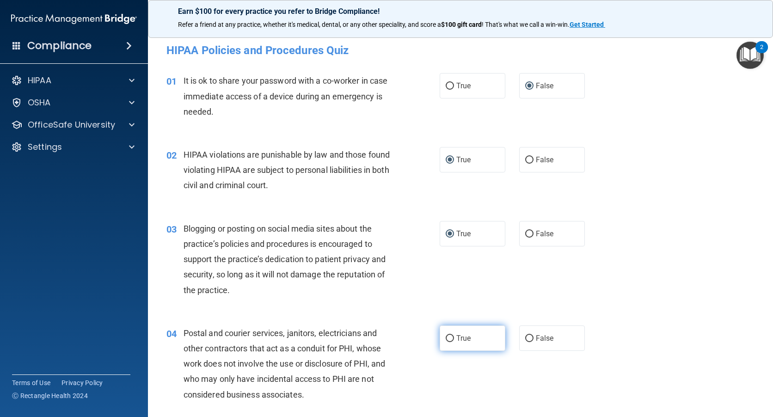
radio input "true"
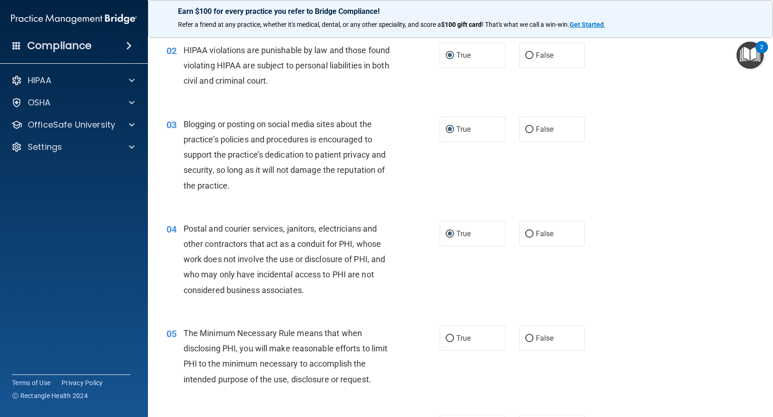
scroll to position [139, 0]
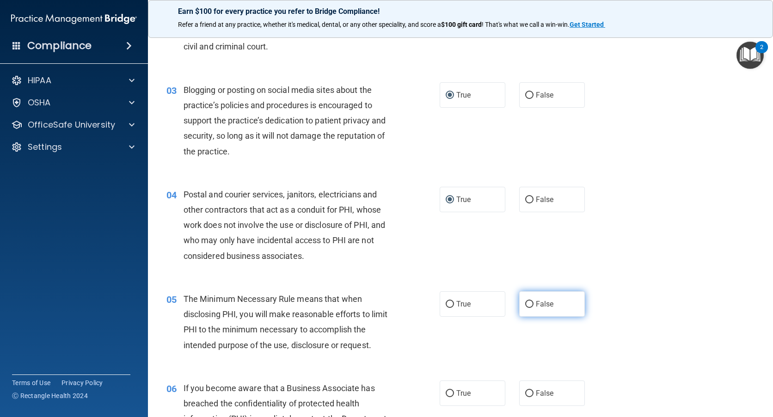
click at [526, 304] on input "False" at bounding box center [529, 304] width 8 height 7
radio input "true"
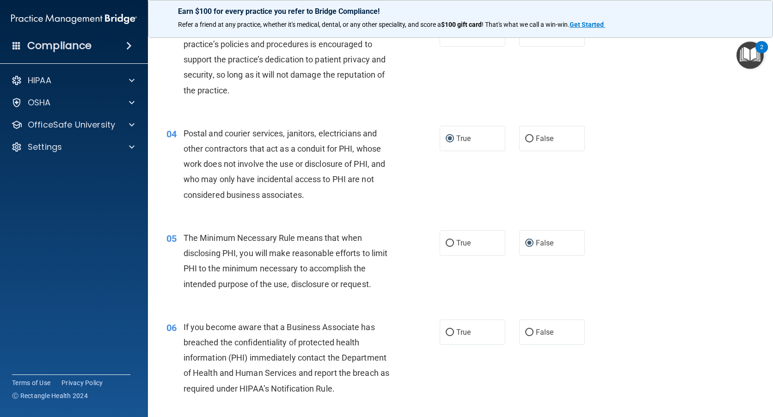
scroll to position [231, 0]
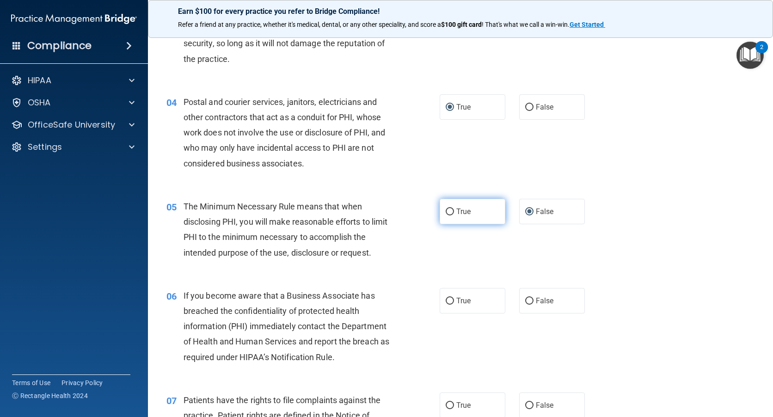
click at [445, 208] on input "True" at bounding box center [449, 211] width 8 height 7
radio input "true"
radio input "false"
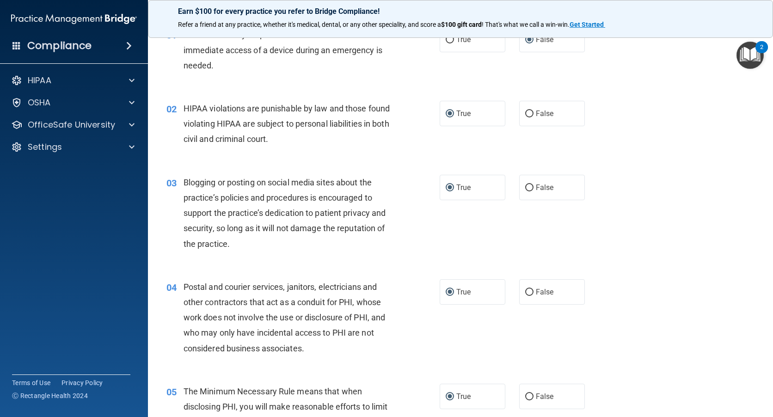
scroll to position [0, 0]
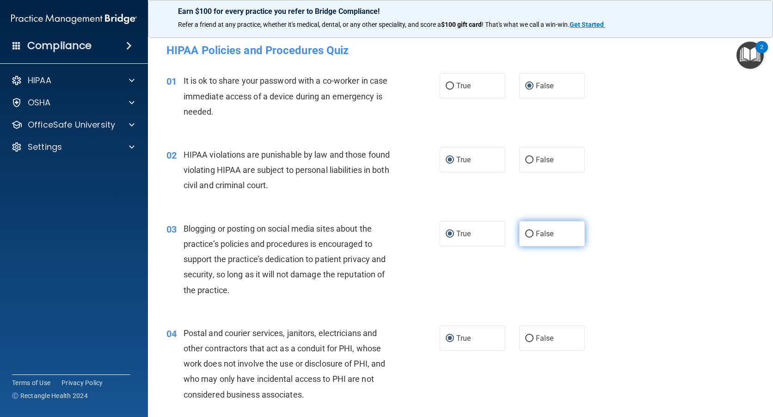
click at [527, 232] on input "False" at bounding box center [529, 234] width 8 height 7
radio input "true"
radio input "false"
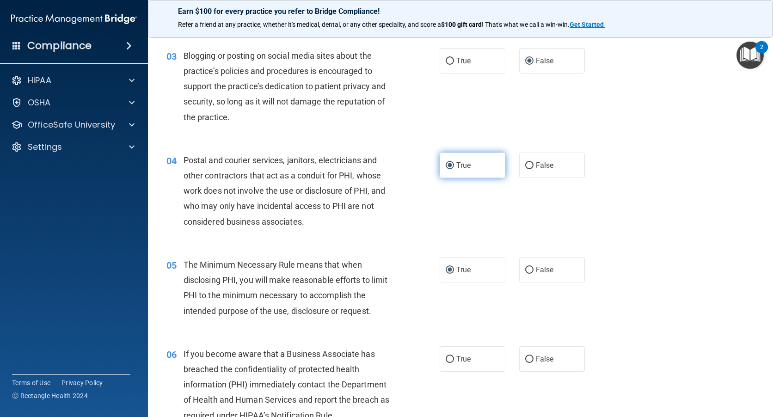
scroll to position [185, 0]
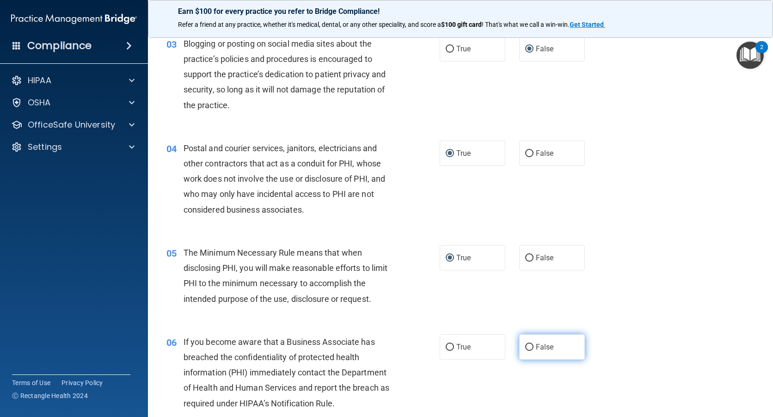
click at [525, 346] on input "False" at bounding box center [529, 347] width 8 height 7
radio input "true"
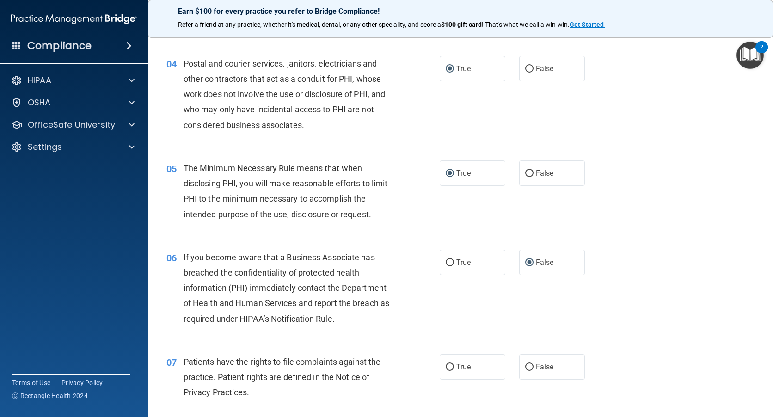
scroll to position [277, 0]
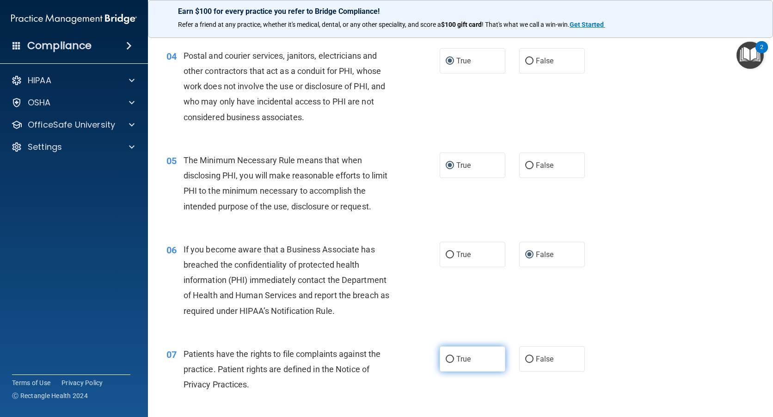
click at [447, 357] on input "True" at bounding box center [449, 359] width 8 height 7
radio input "true"
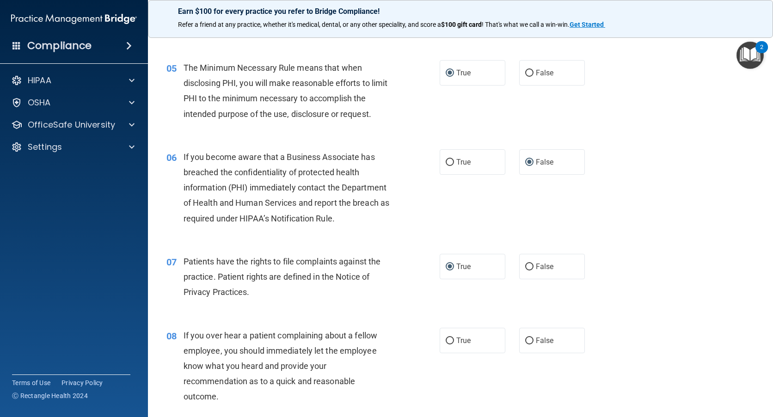
scroll to position [416, 0]
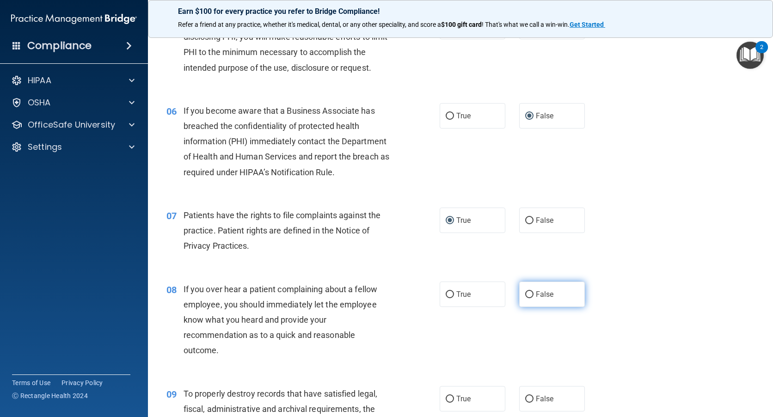
click at [525, 296] on input "False" at bounding box center [529, 294] width 8 height 7
radio input "true"
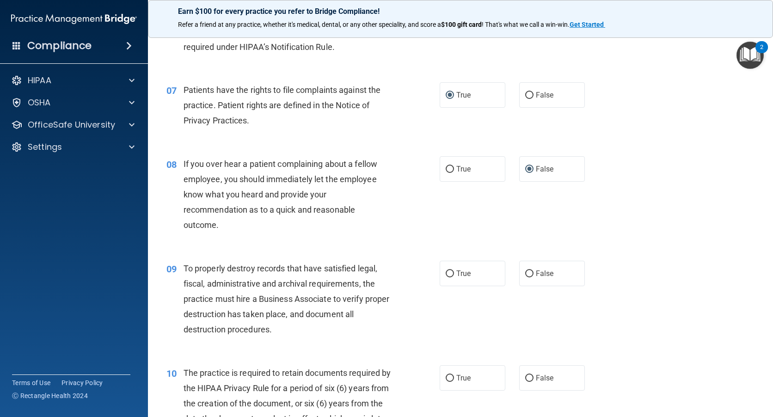
scroll to position [555, 0]
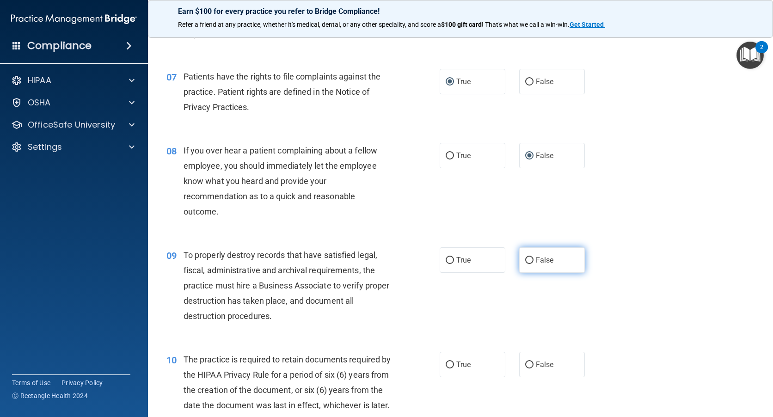
click at [527, 260] on input "False" at bounding box center [529, 260] width 8 height 7
radio input "true"
click at [450, 363] on input "True" at bounding box center [449, 364] width 8 height 7
radio input "true"
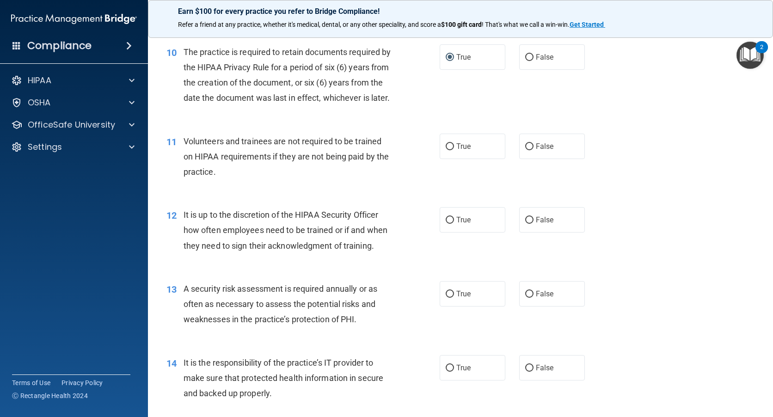
scroll to position [878, 0]
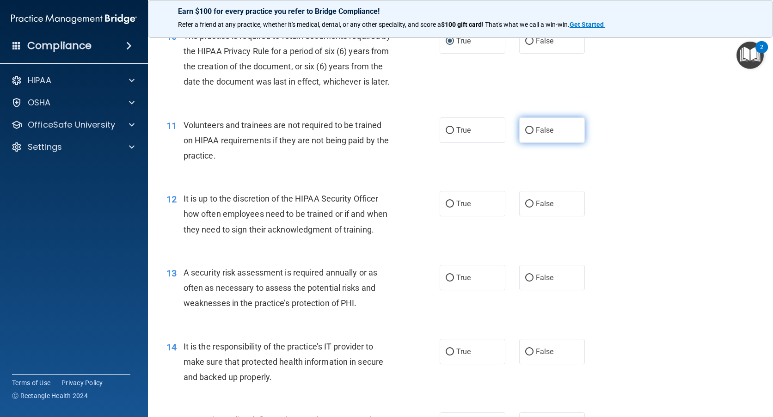
click at [526, 134] on input "False" at bounding box center [529, 130] width 8 height 7
radio input "true"
click at [526, 207] on input "False" at bounding box center [529, 204] width 8 height 7
radio input "true"
click at [445, 281] on input "True" at bounding box center [449, 277] width 8 height 7
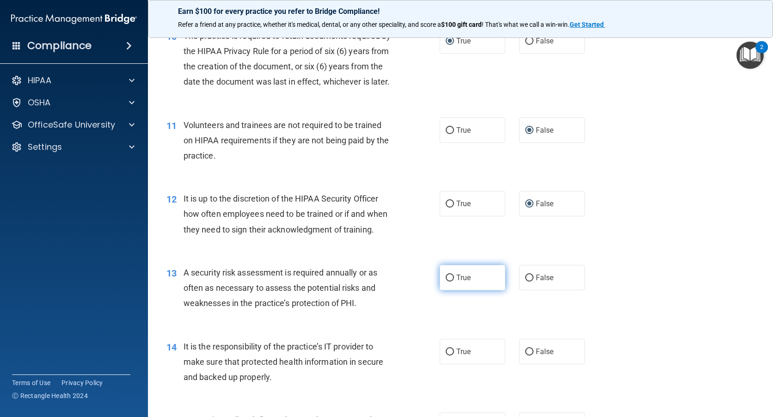
radio input "true"
click at [527, 355] on input "False" at bounding box center [529, 351] width 8 height 7
radio input "true"
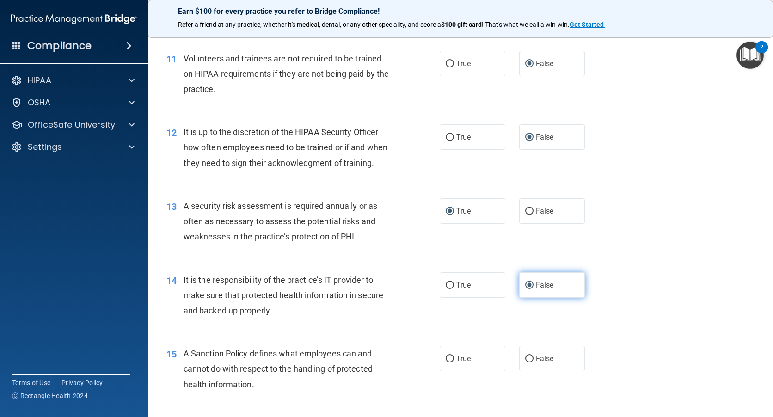
scroll to position [970, 0]
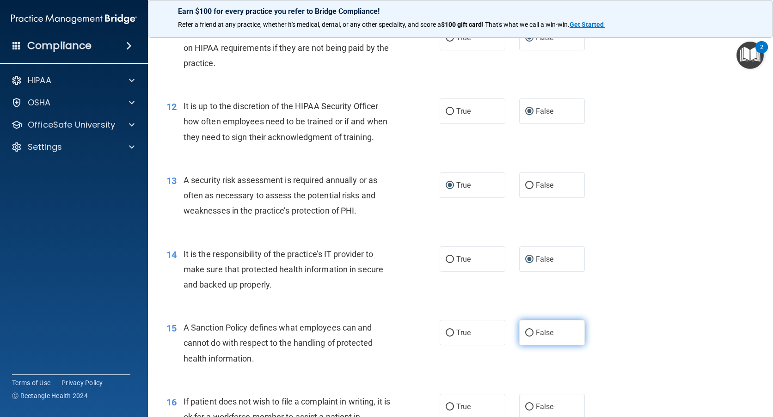
click at [525, 336] on input "False" at bounding box center [529, 332] width 8 height 7
radio input "true"
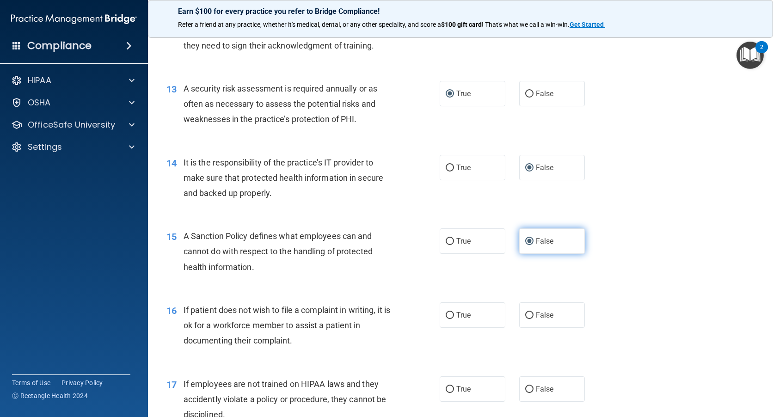
scroll to position [1063, 0]
click at [446, 318] on input "True" at bounding box center [449, 314] width 8 height 7
radio input "true"
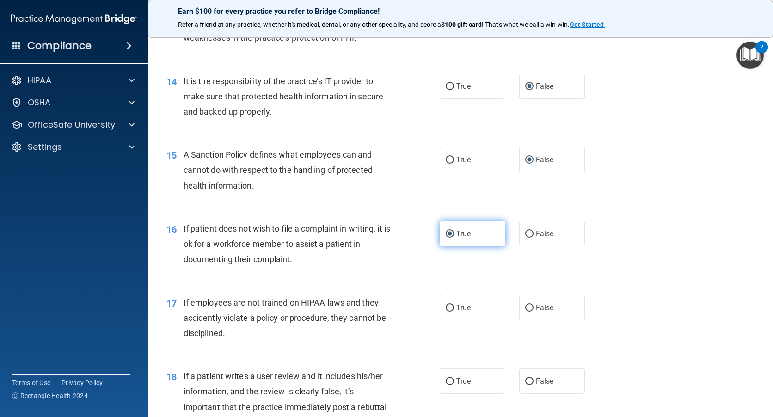
scroll to position [1155, 0]
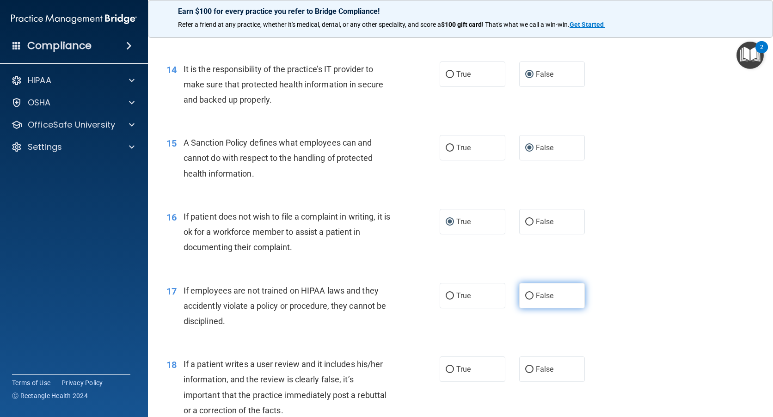
click at [525, 299] on input "False" at bounding box center [529, 296] width 8 height 7
radio input "true"
click at [526, 373] on input "False" at bounding box center [529, 369] width 8 height 7
radio input "true"
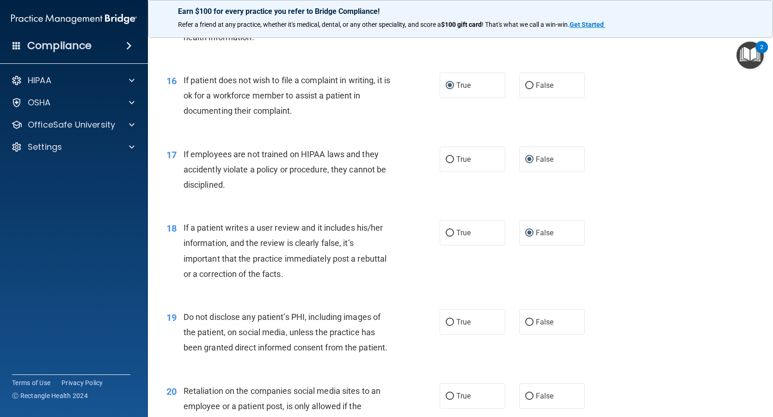
scroll to position [1294, 0]
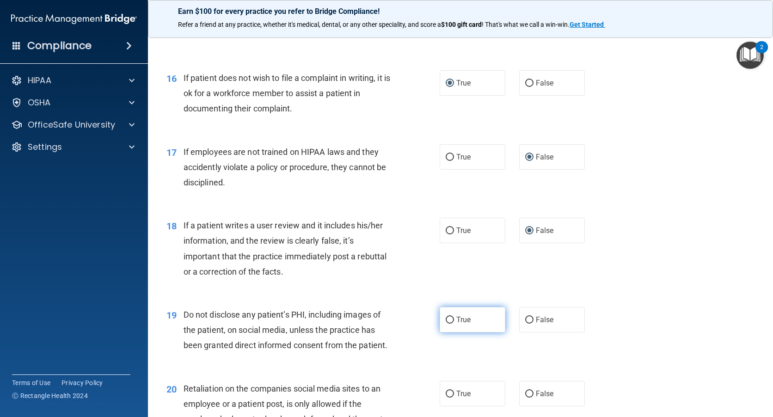
click at [445, 323] on input "True" at bounding box center [449, 320] width 8 height 7
radio input "true"
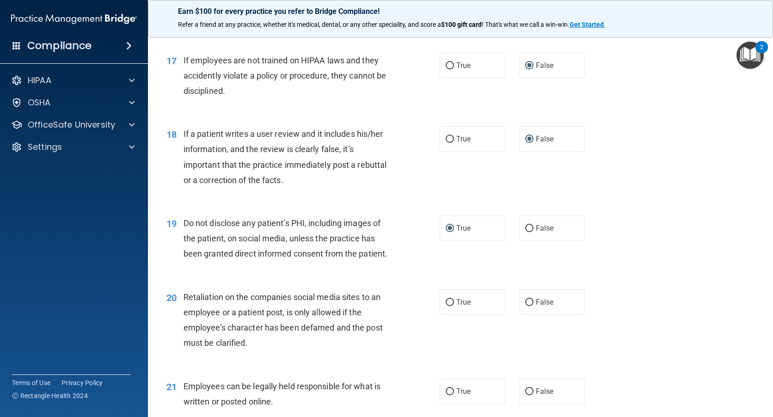
scroll to position [1386, 0]
click at [525, 305] on input "False" at bounding box center [529, 301] width 8 height 7
radio input "true"
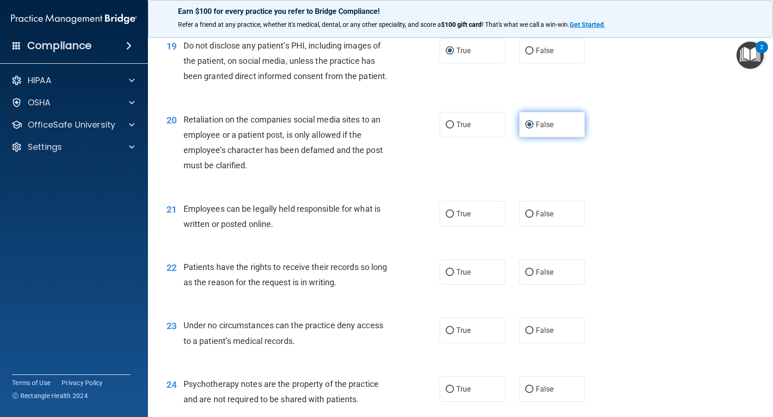
scroll to position [1571, 0]
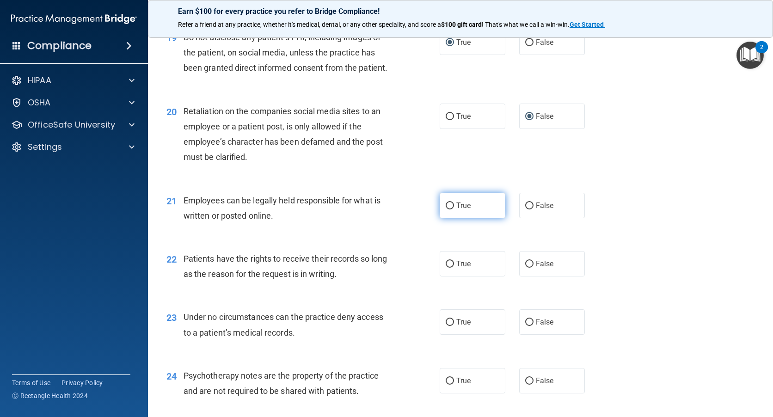
click at [445, 209] on input "True" at bounding box center [449, 205] width 8 height 7
radio input "true"
click at [527, 268] on input "False" at bounding box center [529, 264] width 8 height 7
radio input "true"
click at [526, 326] on input "False" at bounding box center [529, 322] width 8 height 7
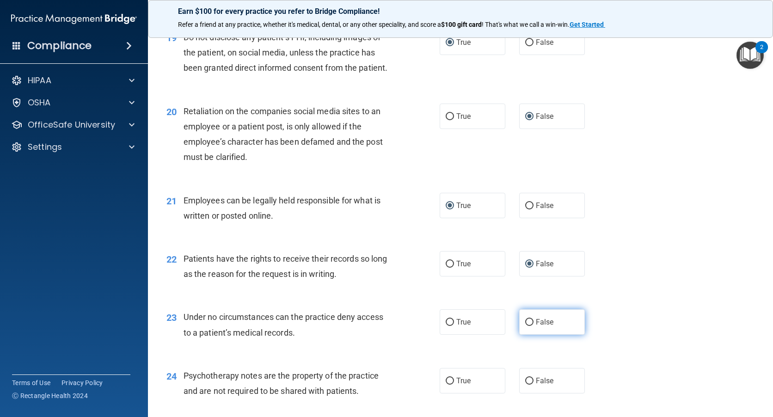
radio input "true"
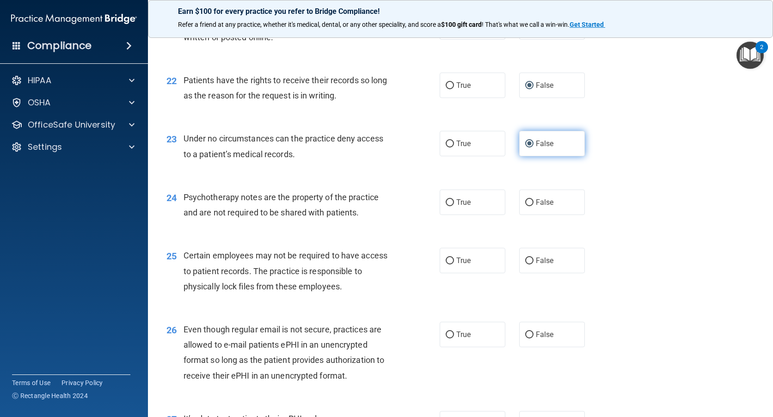
scroll to position [1756, 0]
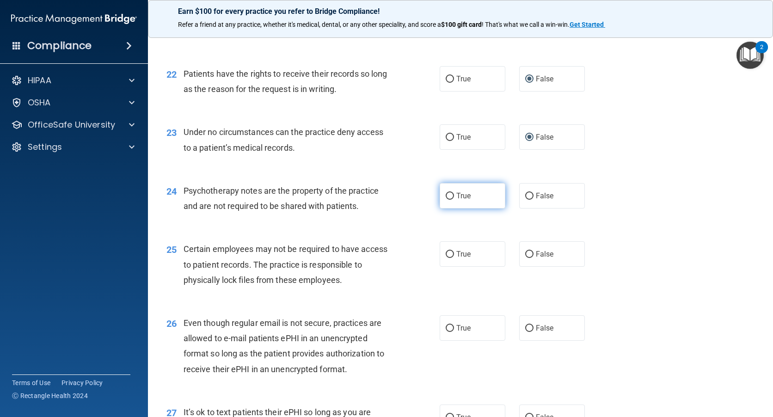
click at [447, 200] on input "True" at bounding box center [449, 196] width 8 height 7
radio input "true"
click at [447, 258] on input "True" at bounding box center [449, 254] width 8 height 7
radio input "true"
click at [445, 332] on input "True" at bounding box center [449, 328] width 8 height 7
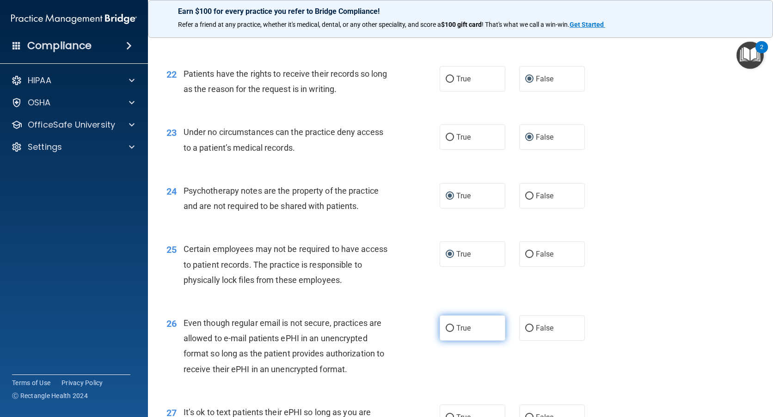
radio input "true"
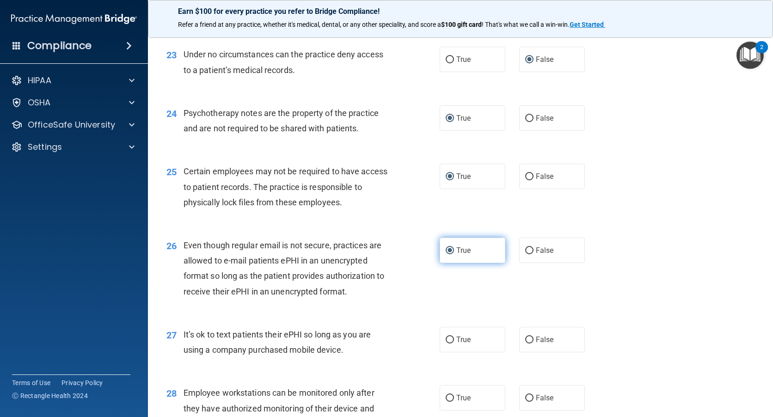
scroll to position [1848, 0]
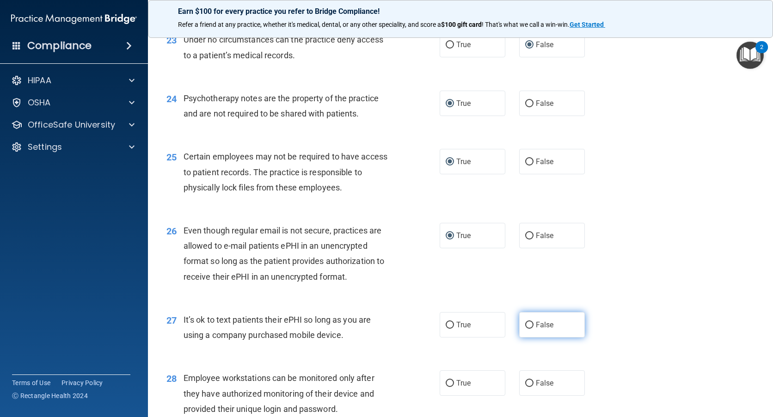
click at [525, 329] on input "False" at bounding box center [529, 325] width 8 height 7
radio input "true"
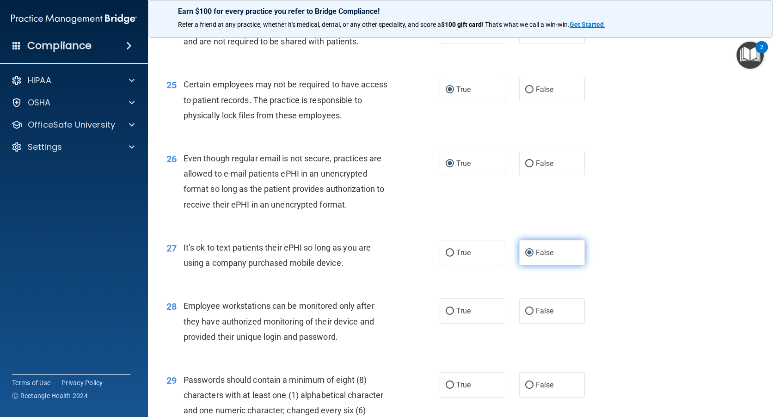
scroll to position [1941, 0]
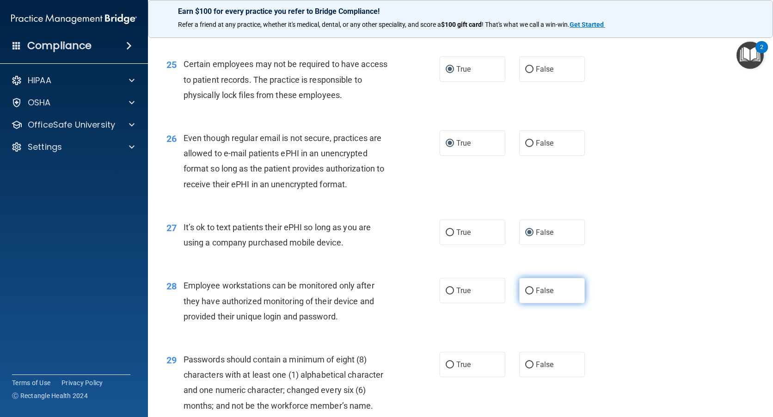
click at [525, 294] on input "False" at bounding box center [529, 290] width 8 height 7
radio input "true"
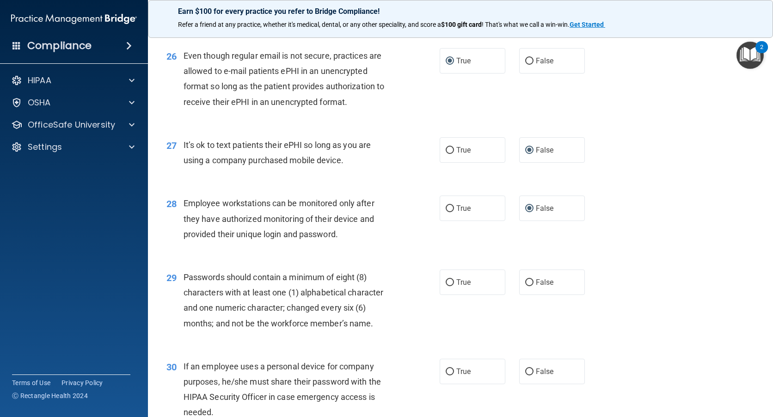
scroll to position [2033, 0]
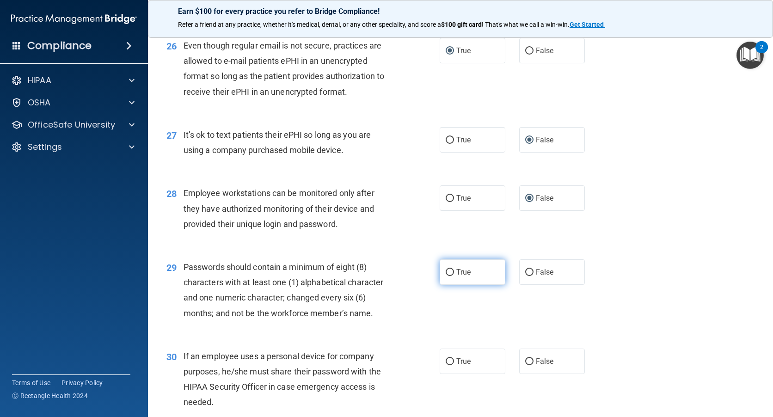
click at [450, 276] on input "True" at bounding box center [449, 272] width 8 height 7
radio input "true"
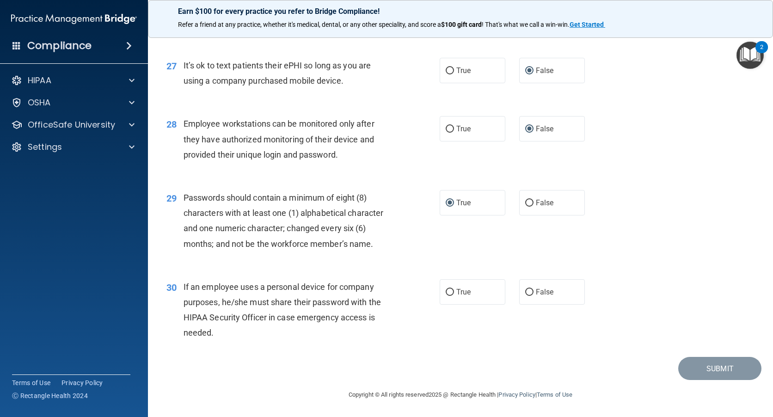
scroll to position [2118, 0]
click at [525, 293] on input "False" at bounding box center [529, 292] width 8 height 7
radio input "true"
click at [716, 369] on button "Submit" at bounding box center [719, 369] width 83 height 24
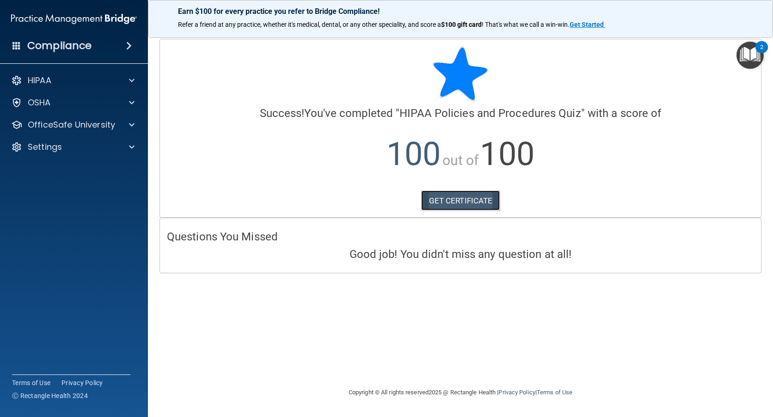
click at [462, 198] on link "GET CERTIFICATE" at bounding box center [460, 200] width 79 height 20
